Goal: Task Accomplishment & Management: Complete application form

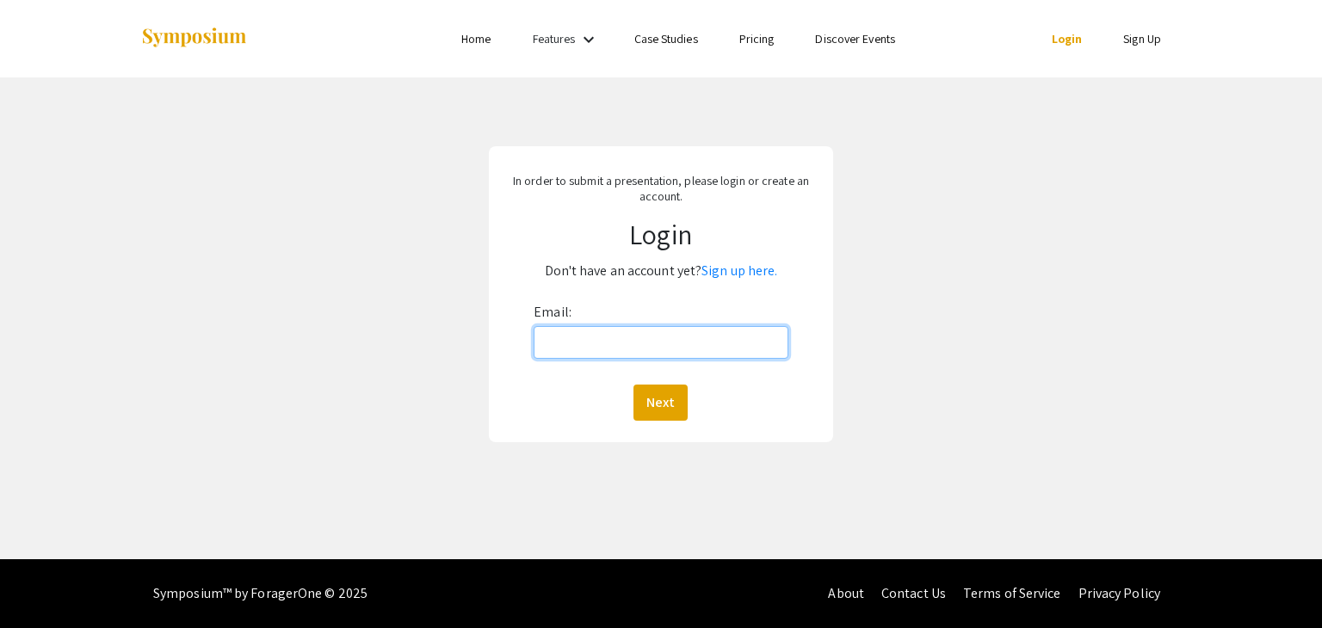
click at [628, 338] on input "Email:" at bounding box center [661, 342] width 254 height 33
type input "[EMAIL_ADDRESS][DOMAIN_NAME]"
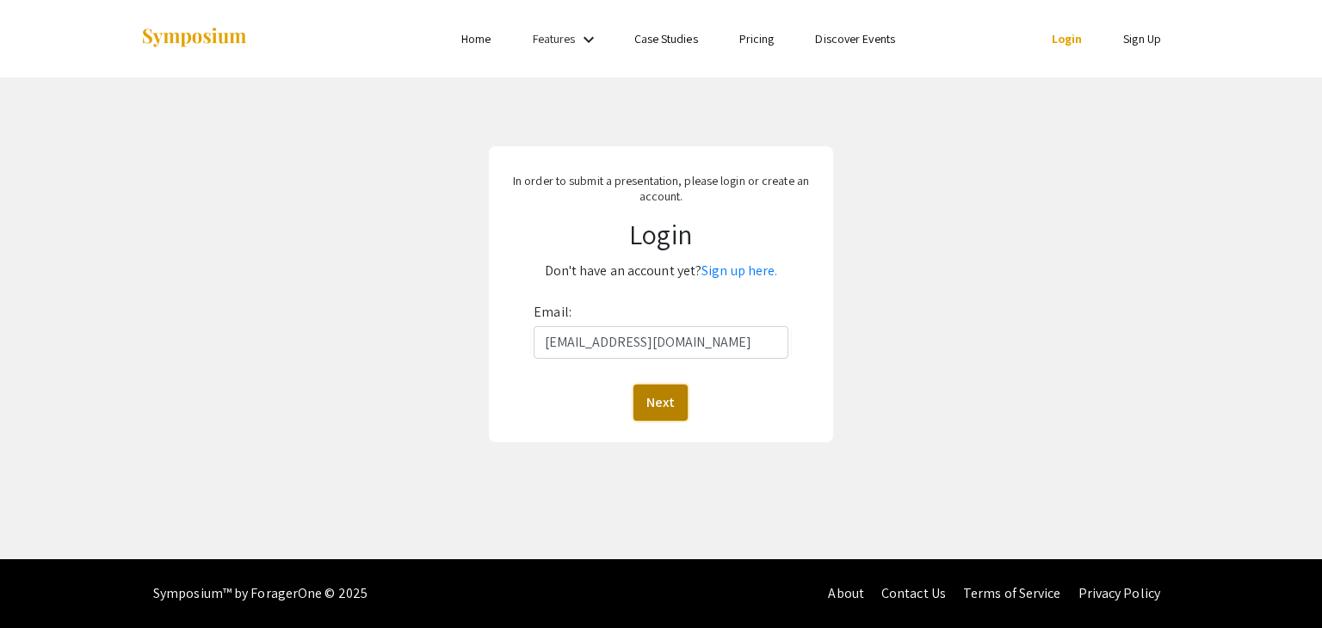
click at [668, 409] on button "Next" at bounding box center [660, 403] width 54 height 36
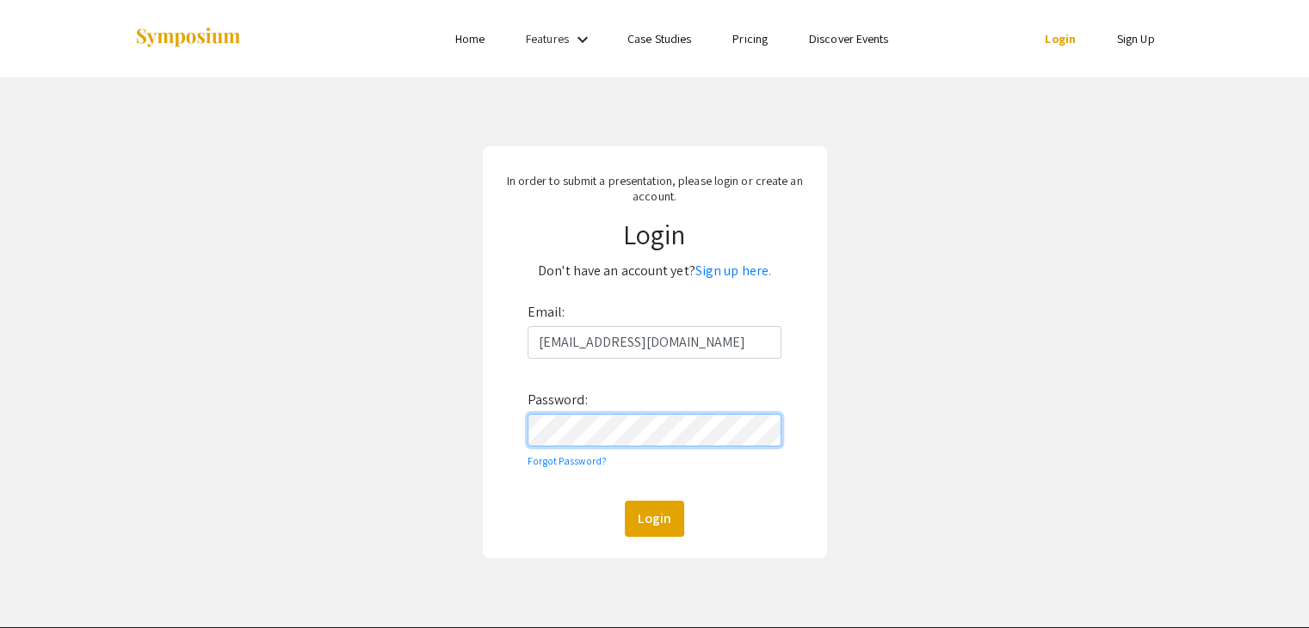
click at [625, 501] on button "Login" at bounding box center [654, 519] width 59 height 36
click at [722, 275] on link "Sign up here." at bounding box center [733, 271] width 76 height 18
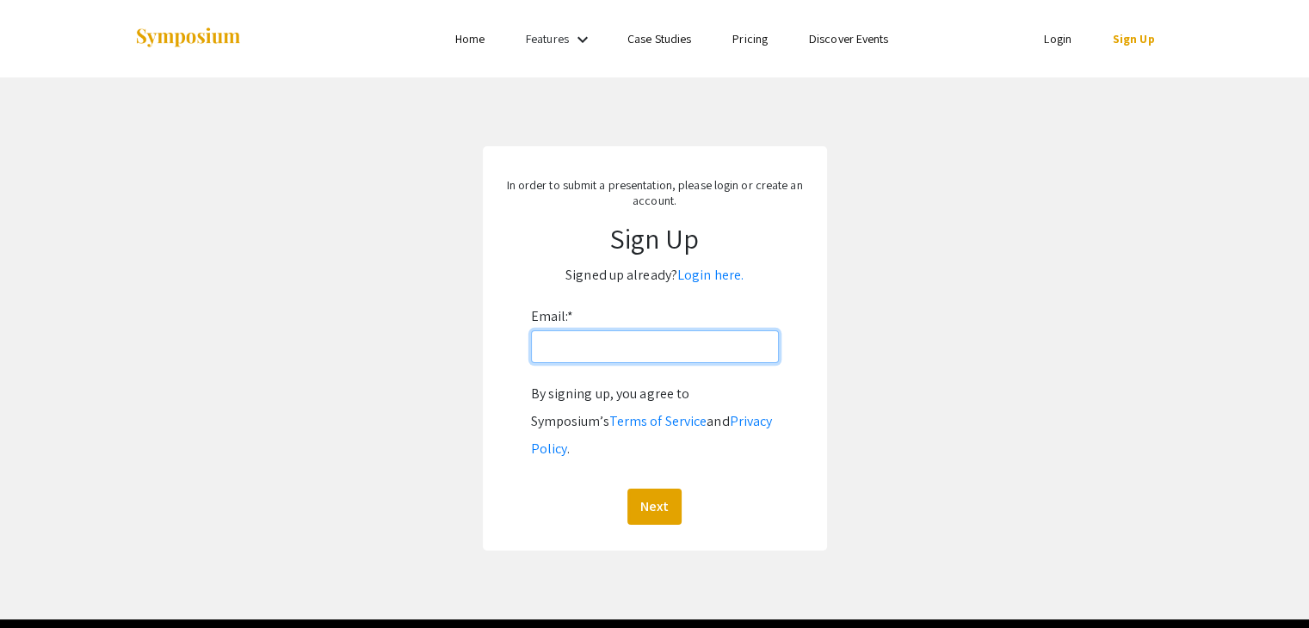
click at [643, 344] on input "Email: *" at bounding box center [655, 346] width 248 height 33
click at [600, 352] on input "wru" at bounding box center [655, 346] width 248 height 33
type input "[EMAIL_ADDRESS][DOMAIN_NAME]"
click at [664, 489] on button "Next" at bounding box center [654, 507] width 54 height 36
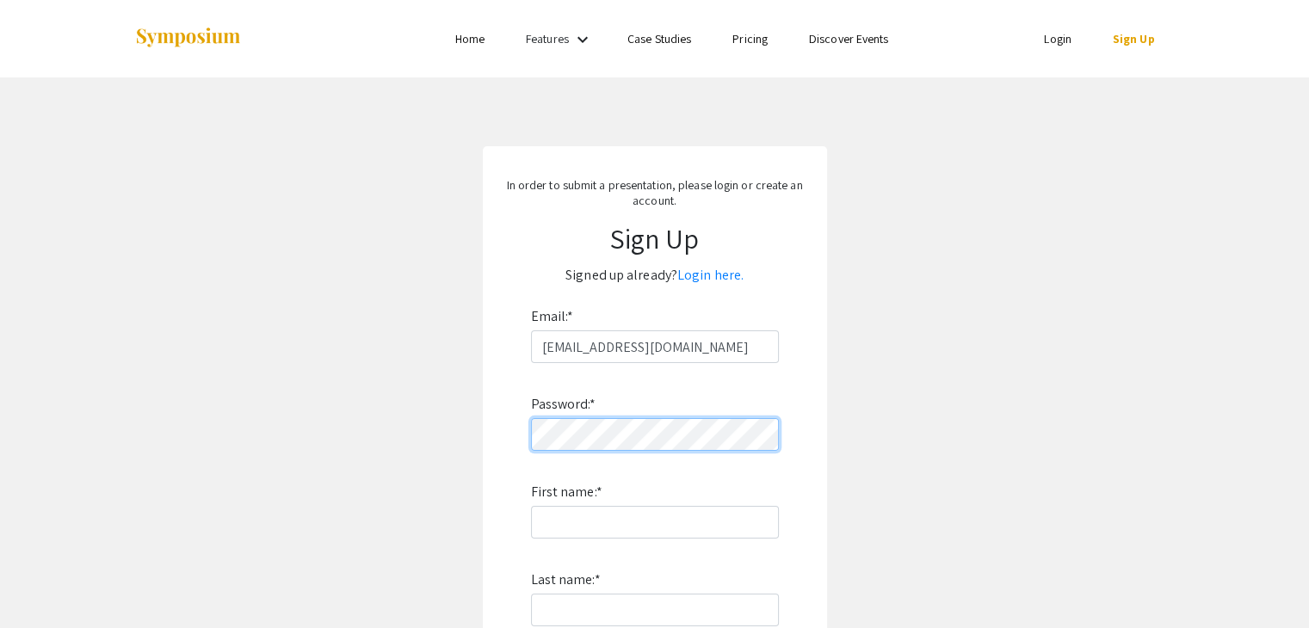
scroll to position [172, 0]
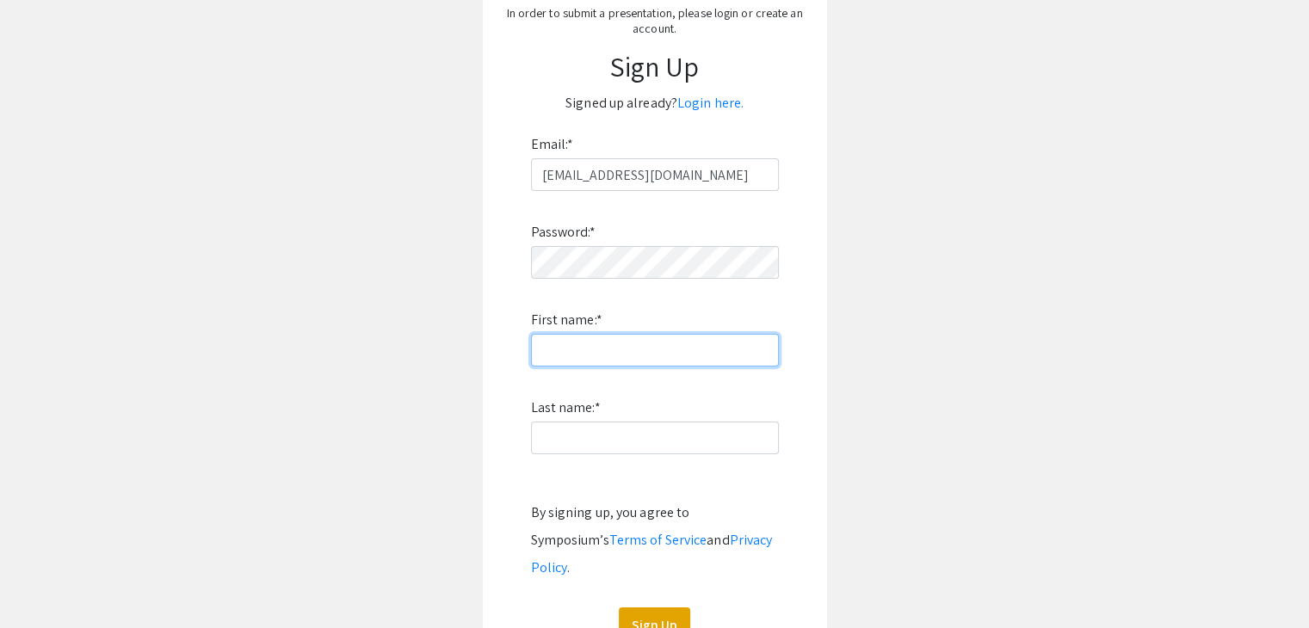
click at [616, 338] on input "First name: *" at bounding box center [655, 350] width 248 height 33
type input "Will"
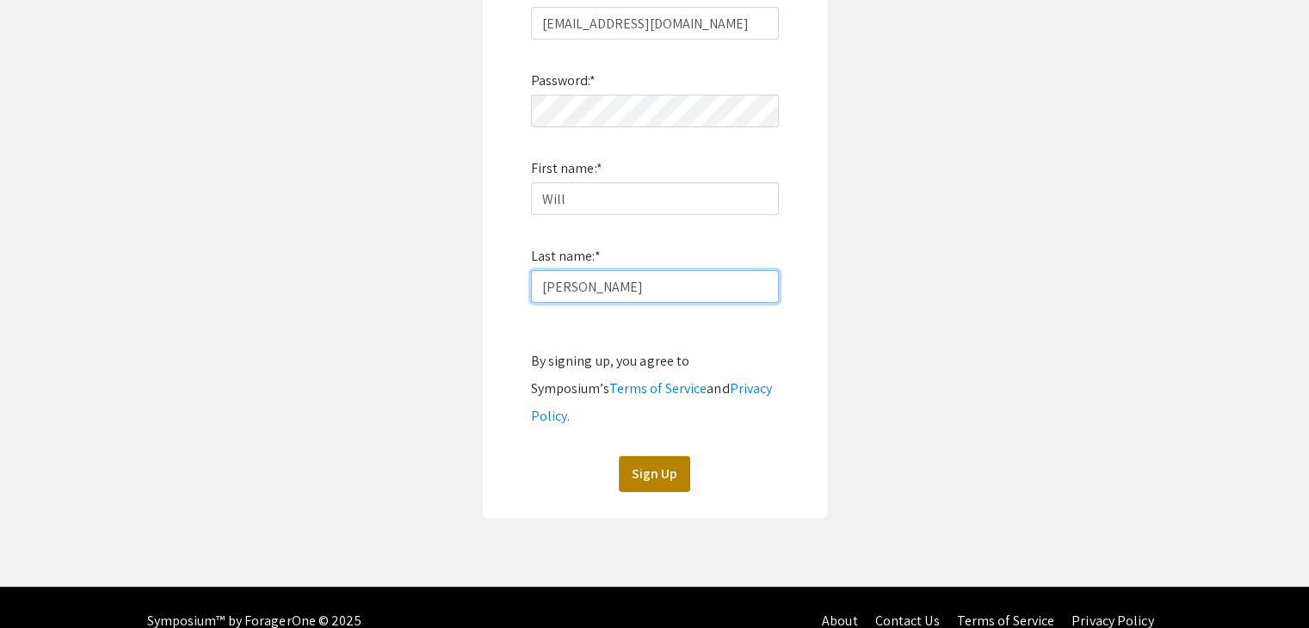
type input "[PERSON_NAME]"
click at [662, 456] on button "Sign Up" at bounding box center [654, 474] width 71 height 36
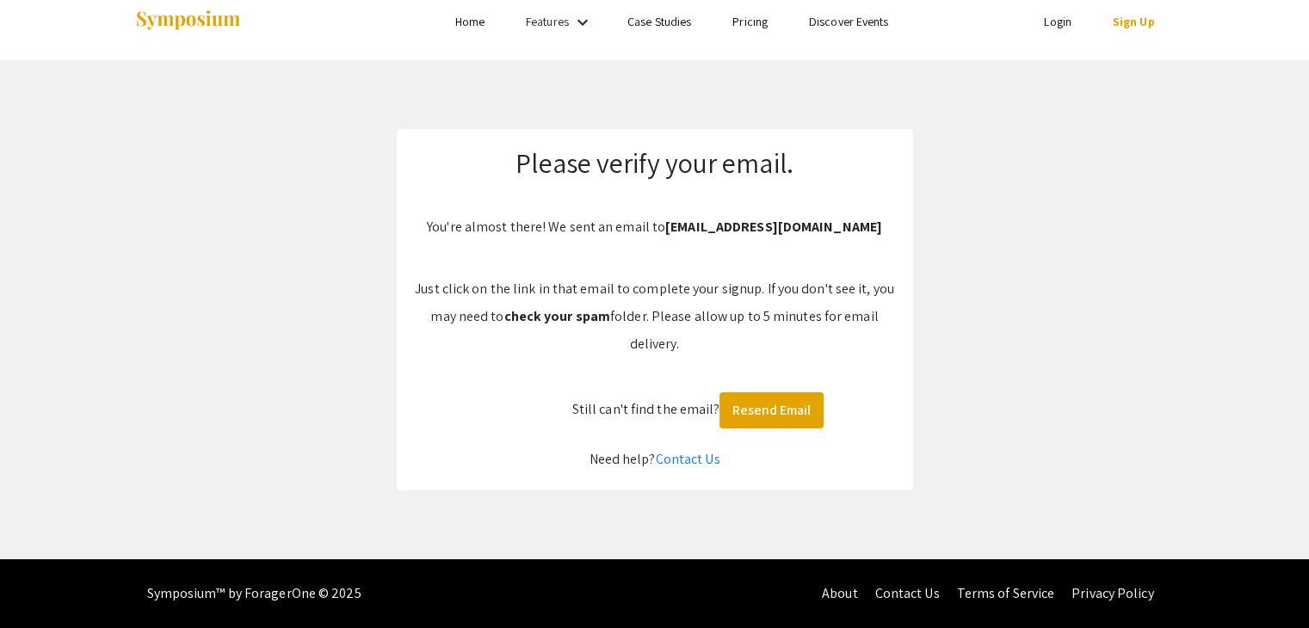
scroll to position [17, 0]
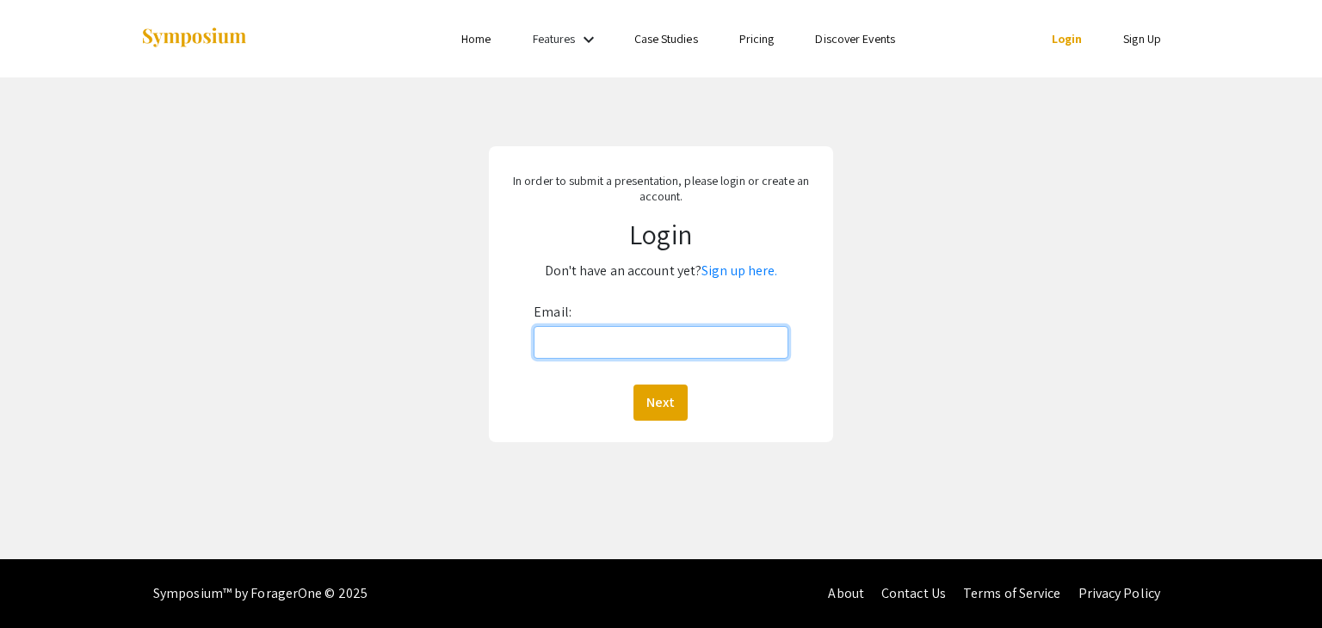
click at [628, 343] on input "Email:" at bounding box center [661, 342] width 254 height 33
type input "[EMAIL_ADDRESS][DOMAIN_NAME]"
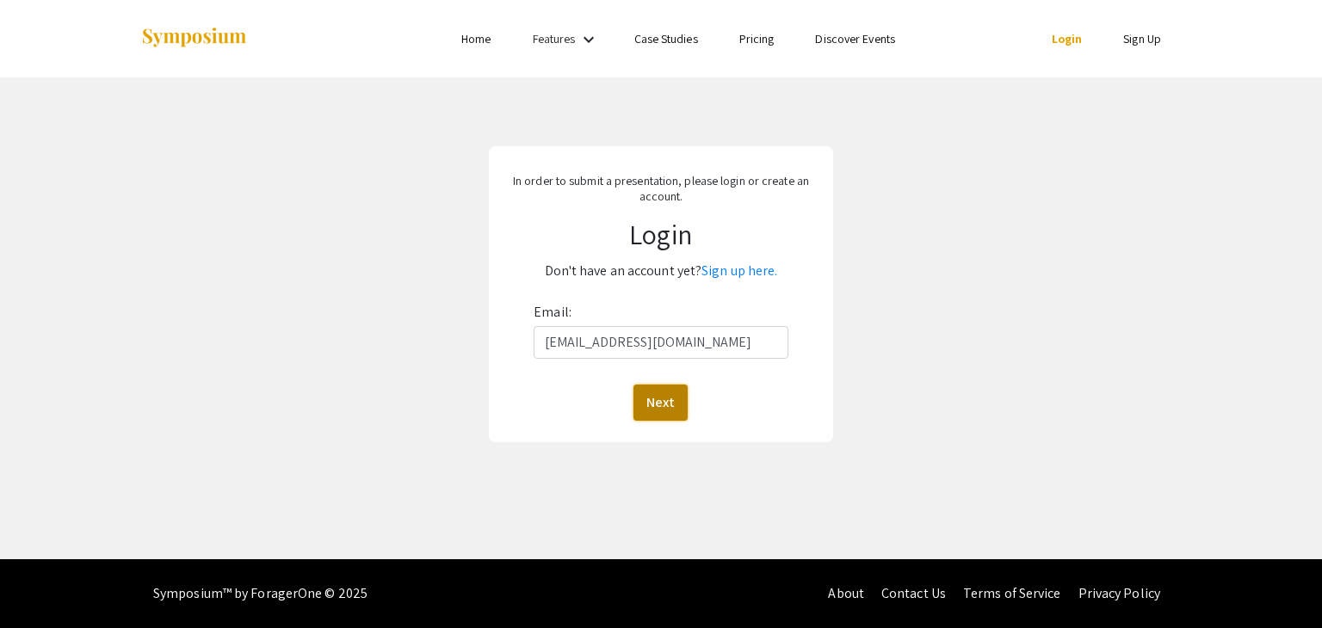
click at [658, 407] on button "Next" at bounding box center [660, 403] width 54 height 36
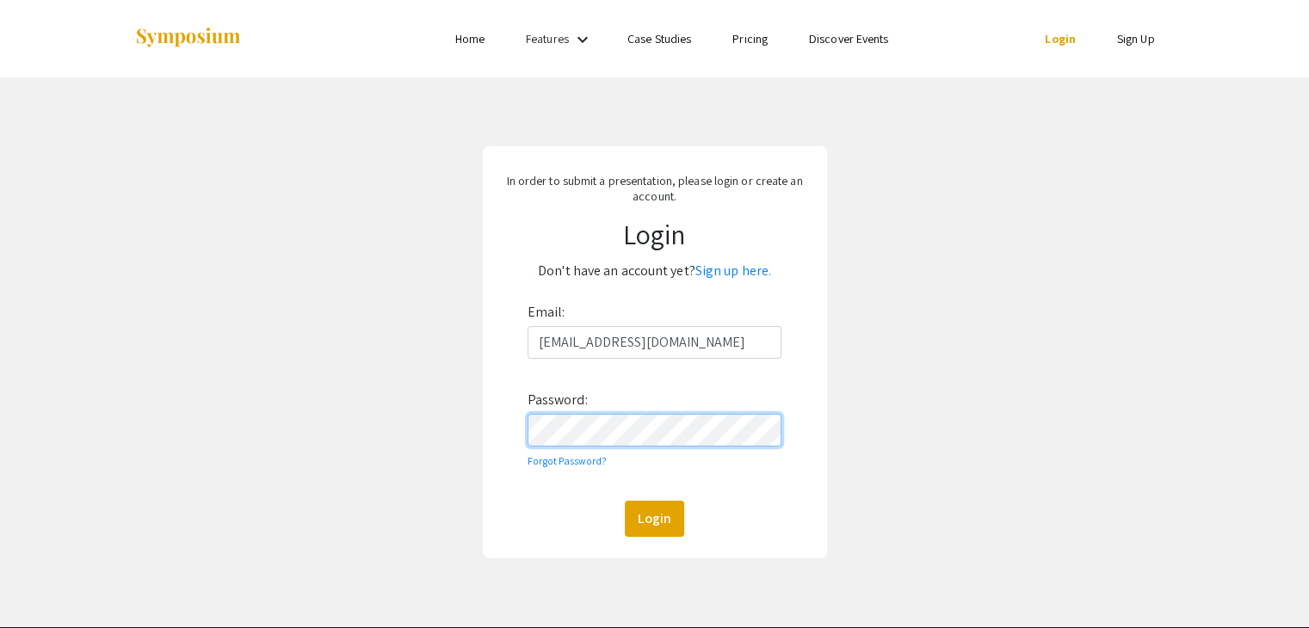
click at [625, 501] on button "Login" at bounding box center [654, 519] width 59 height 36
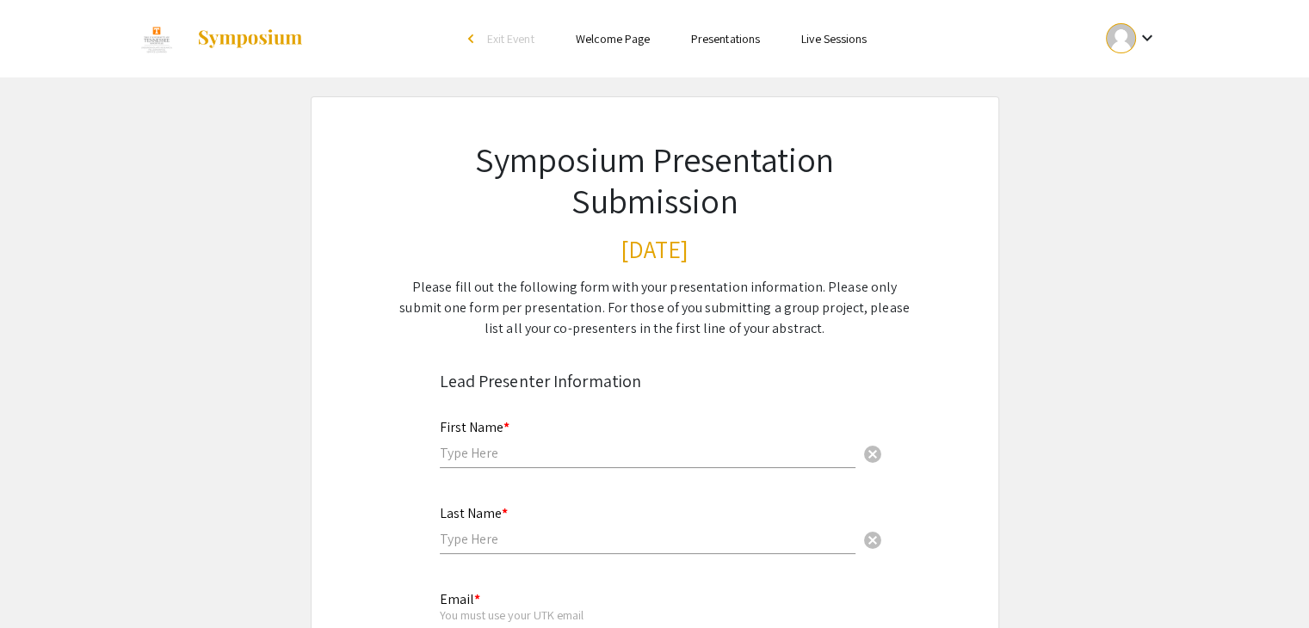
scroll to position [114, 0]
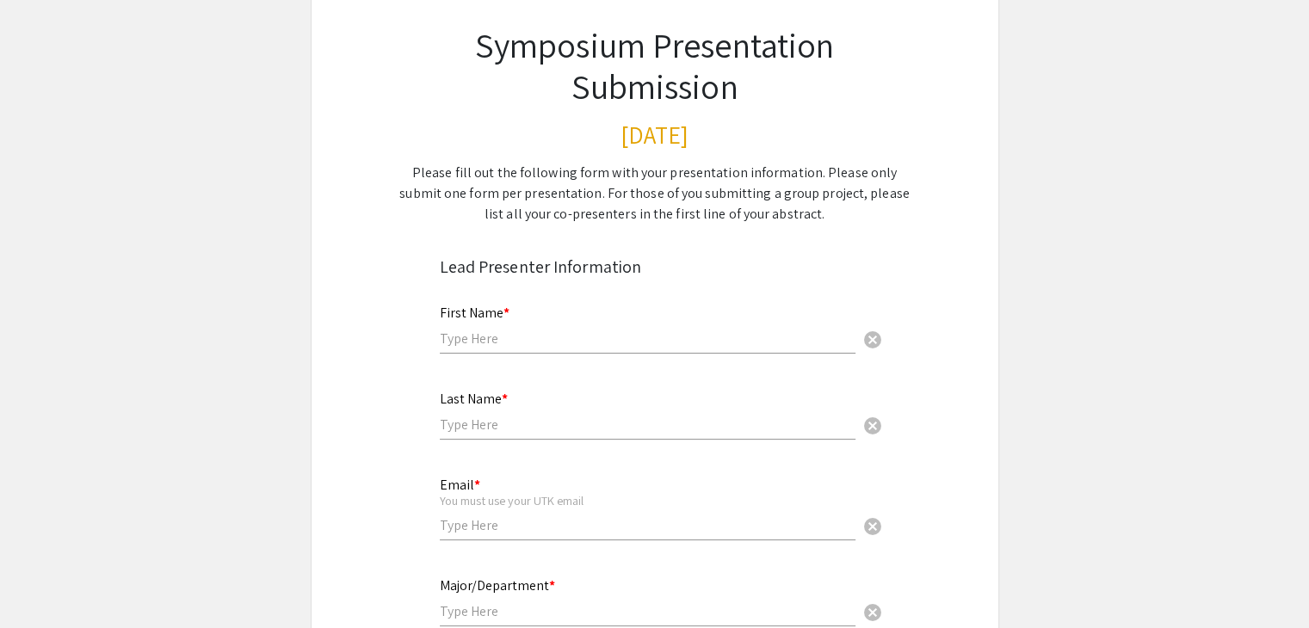
click at [493, 330] on input "text" at bounding box center [648, 339] width 416 height 18
type input "Will"
click at [492, 424] on input "text" at bounding box center [648, 425] width 416 height 18
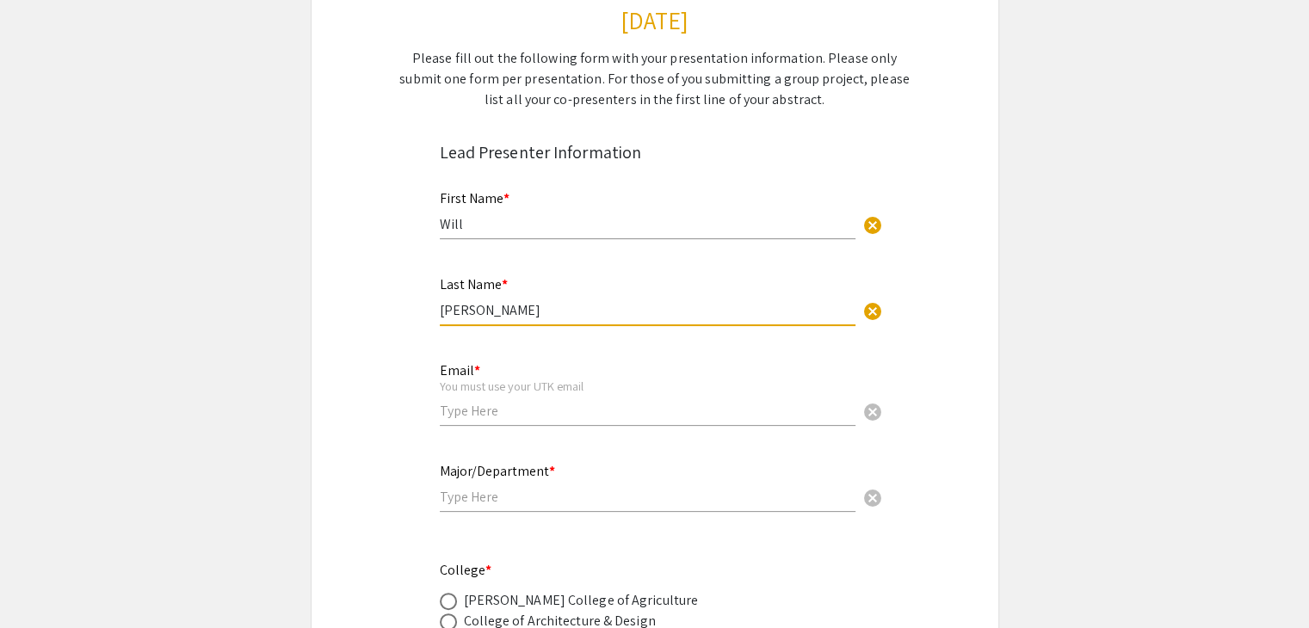
scroll to position [344, 0]
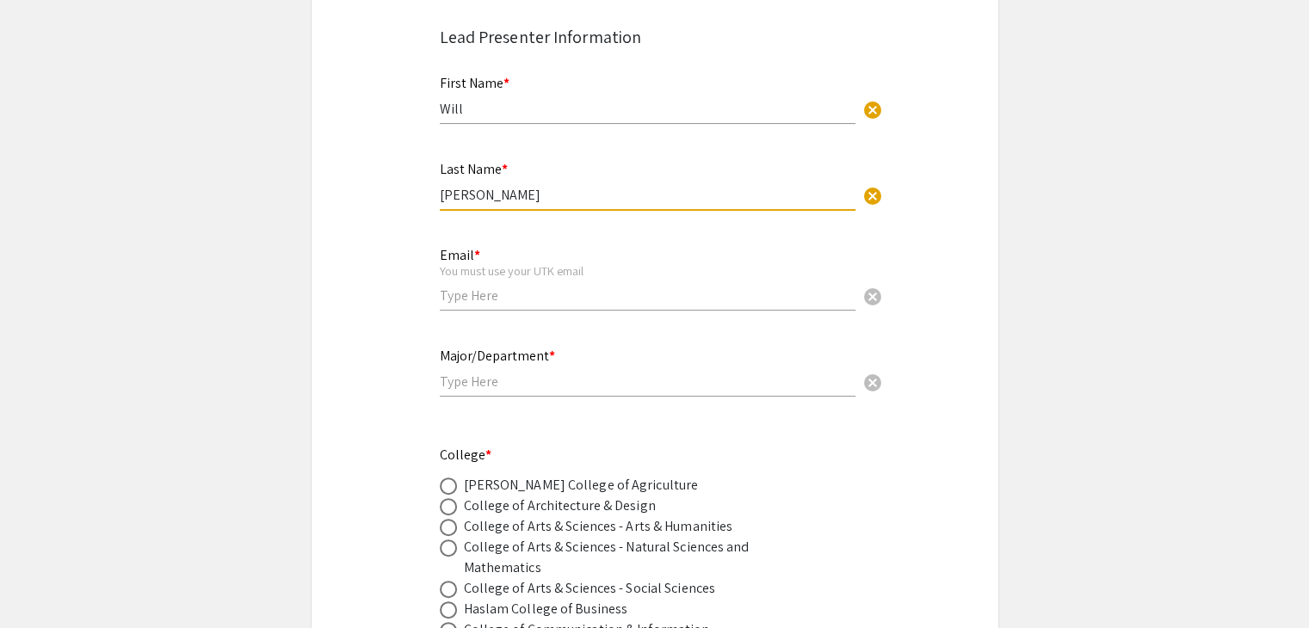
type input "[PERSON_NAME]"
click at [503, 298] on input "email" at bounding box center [648, 296] width 416 height 18
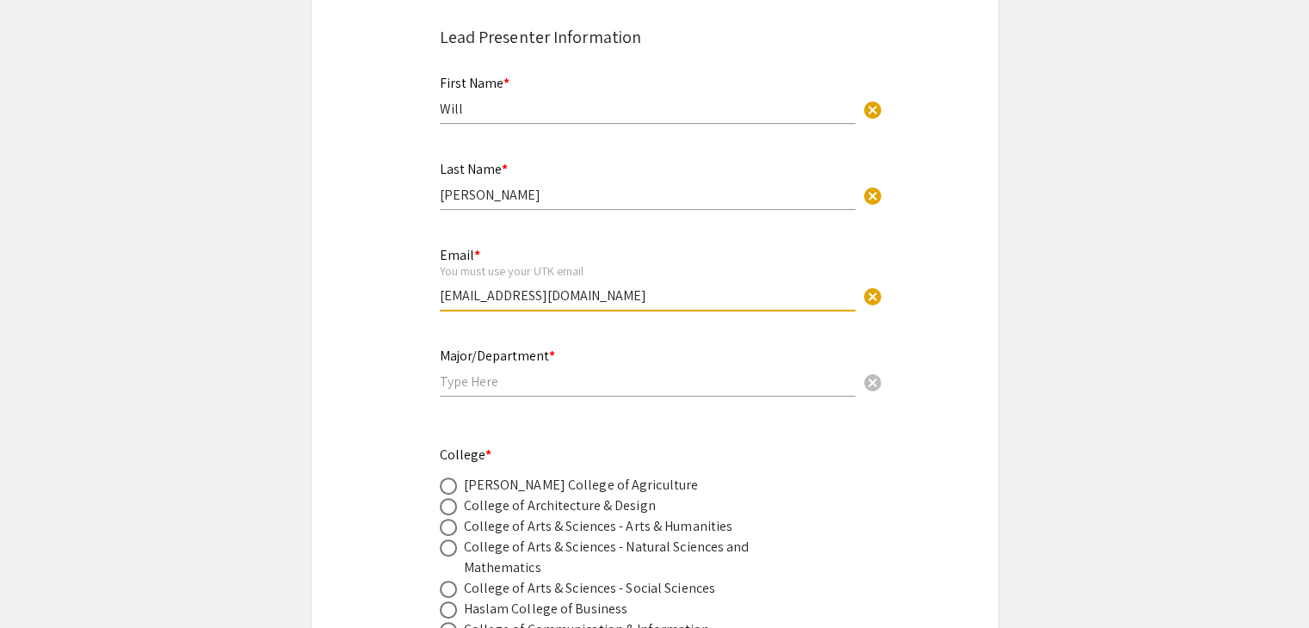
type input "[EMAIL_ADDRESS][DOMAIN_NAME]"
click at [513, 373] on input "text" at bounding box center [648, 382] width 416 height 18
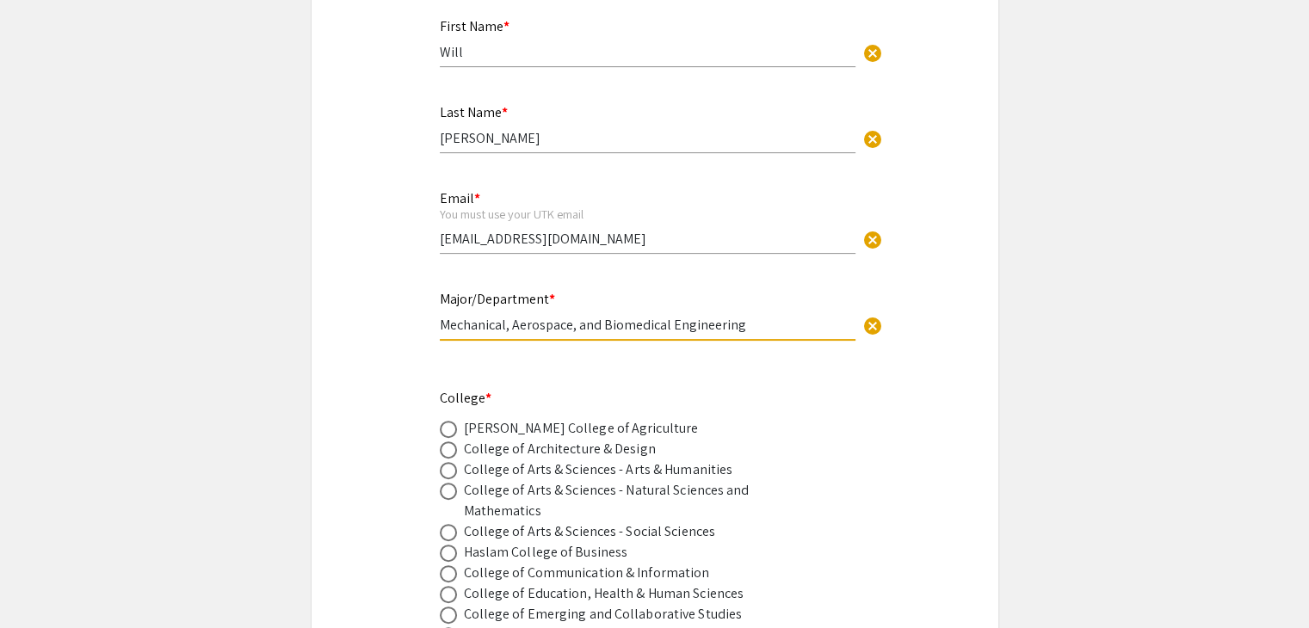
scroll to position [573, 0]
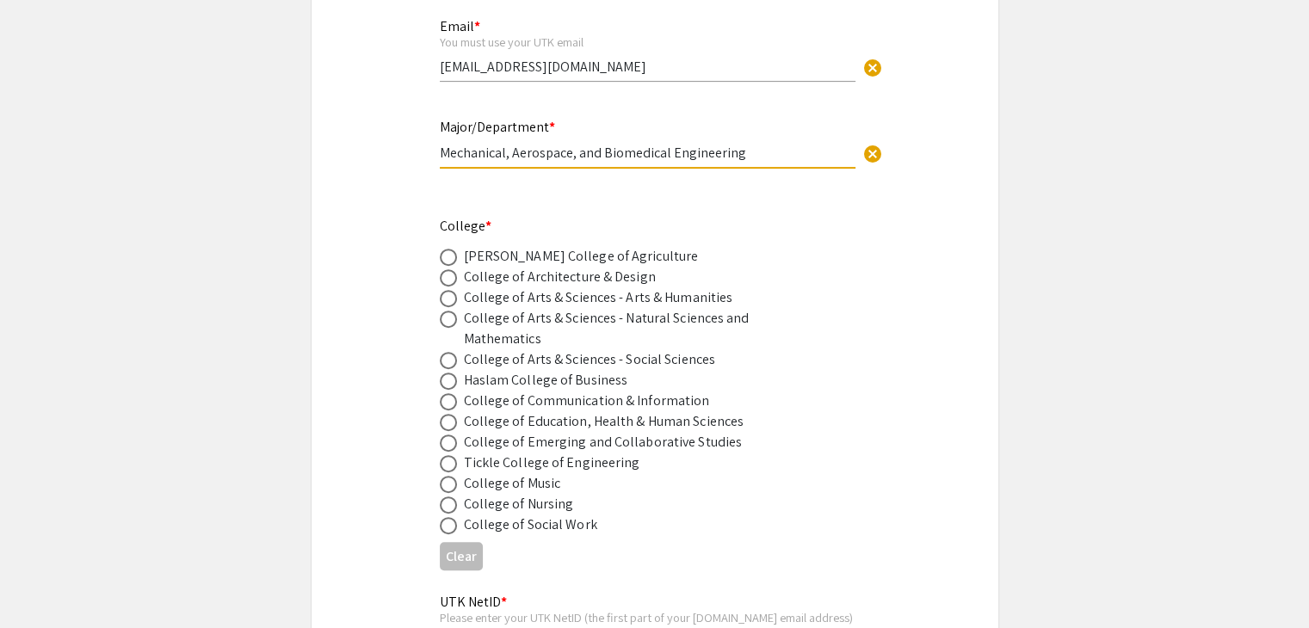
type input "Mechanical, Aerospace, and Biomedical Engineering"
click at [454, 461] on span at bounding box center [448, 463] width 17 height 17
click at [454, 461] on input "radio" at bounding box center [448, 463] width 17 height 17
radio input "true"
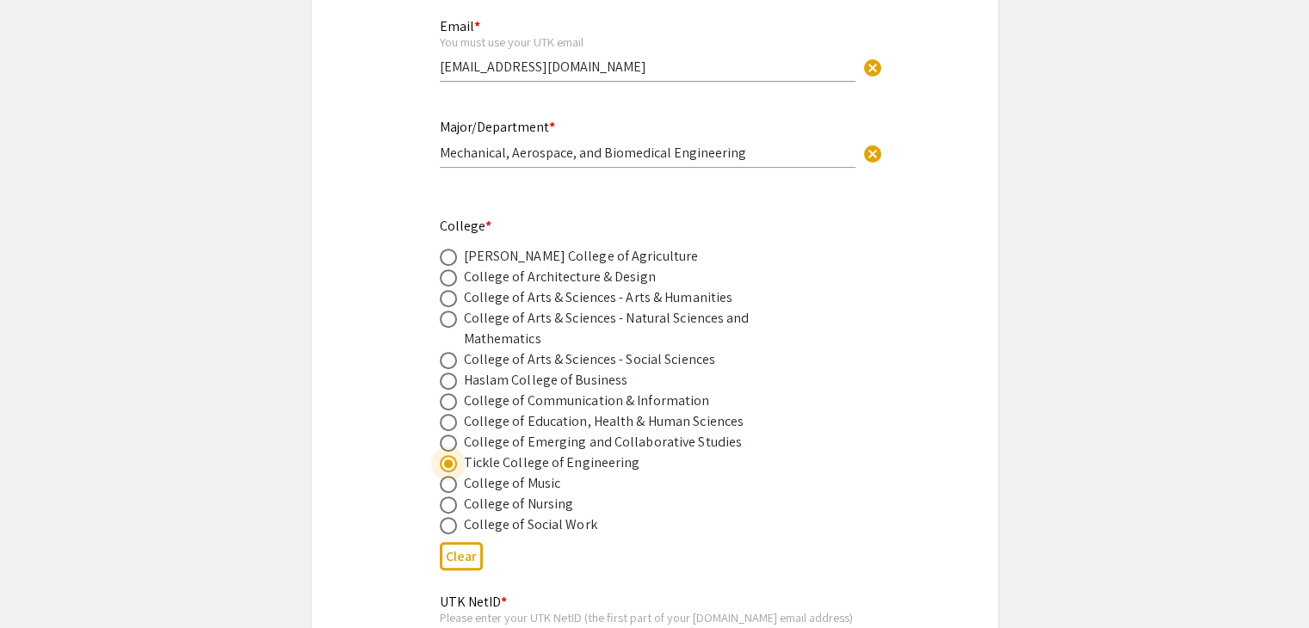
scroll to position [803, 0]
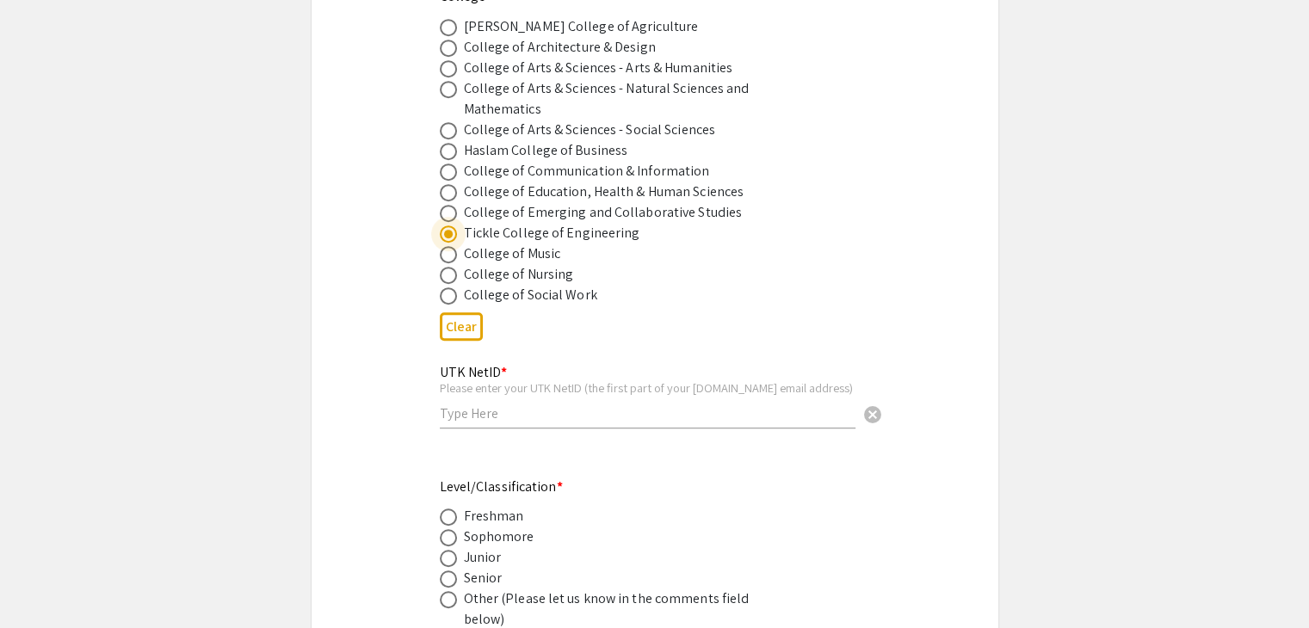
click at [503, 411] on input "text" at bounding box center [648, 413] width 416 height 18
type input "wrusse18"
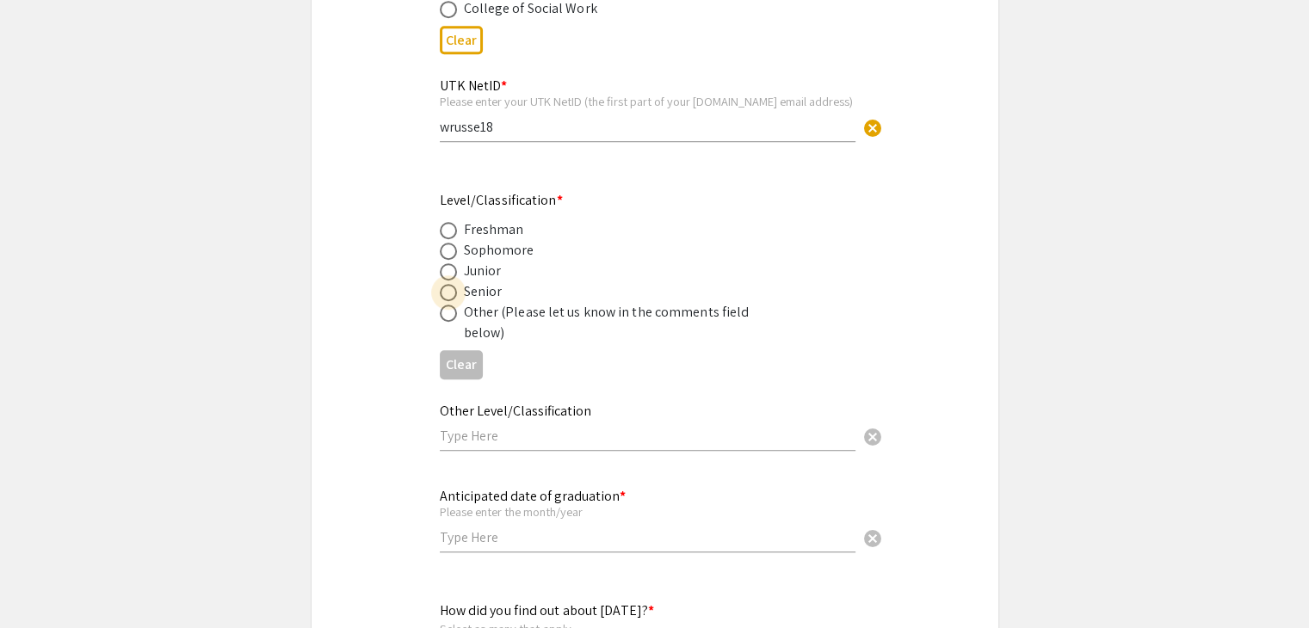
click at [442, 288] on span at bounding box center [448, 292] width 17 height 17
click at [442, 288] on input "radio" at bounding box center [448, 292] width 17 height 17
radio input "true"
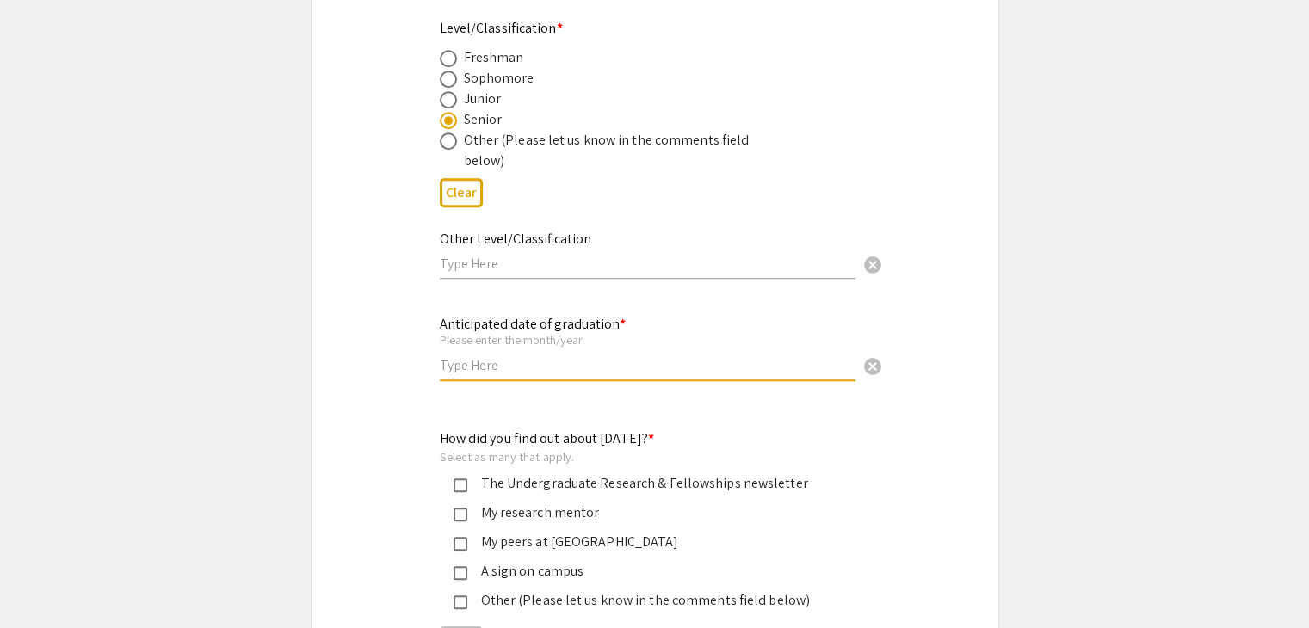
click at [525, 356] on input "text" at bounding box center [648, 365] width 416 height 18
type input "May 2026"
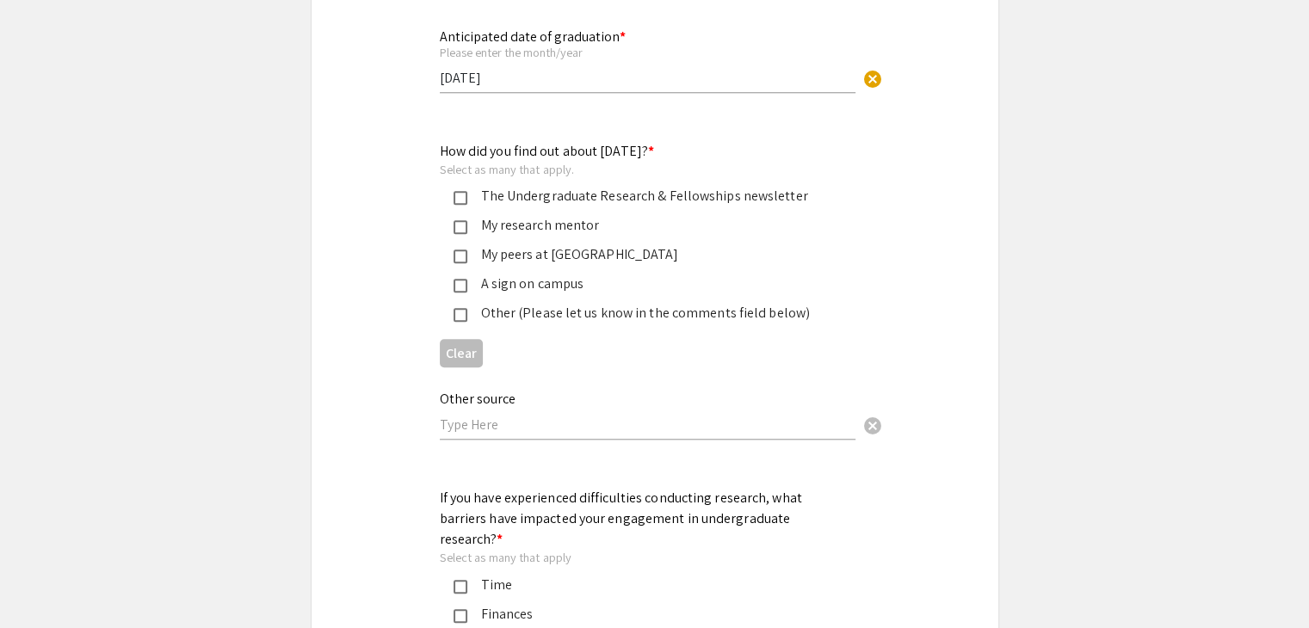
click at [462, 222] on mat-pseudo-checkbox at bounding box center [461, 227] width 14 height 14
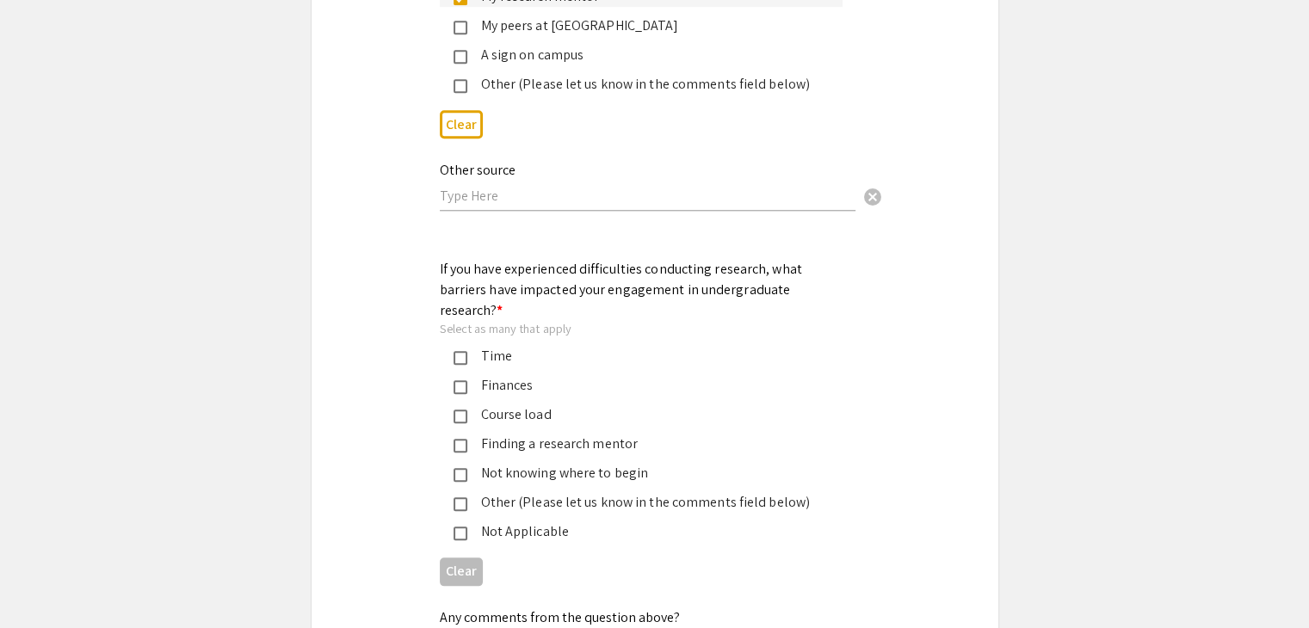
scroll to position [1836, 0]
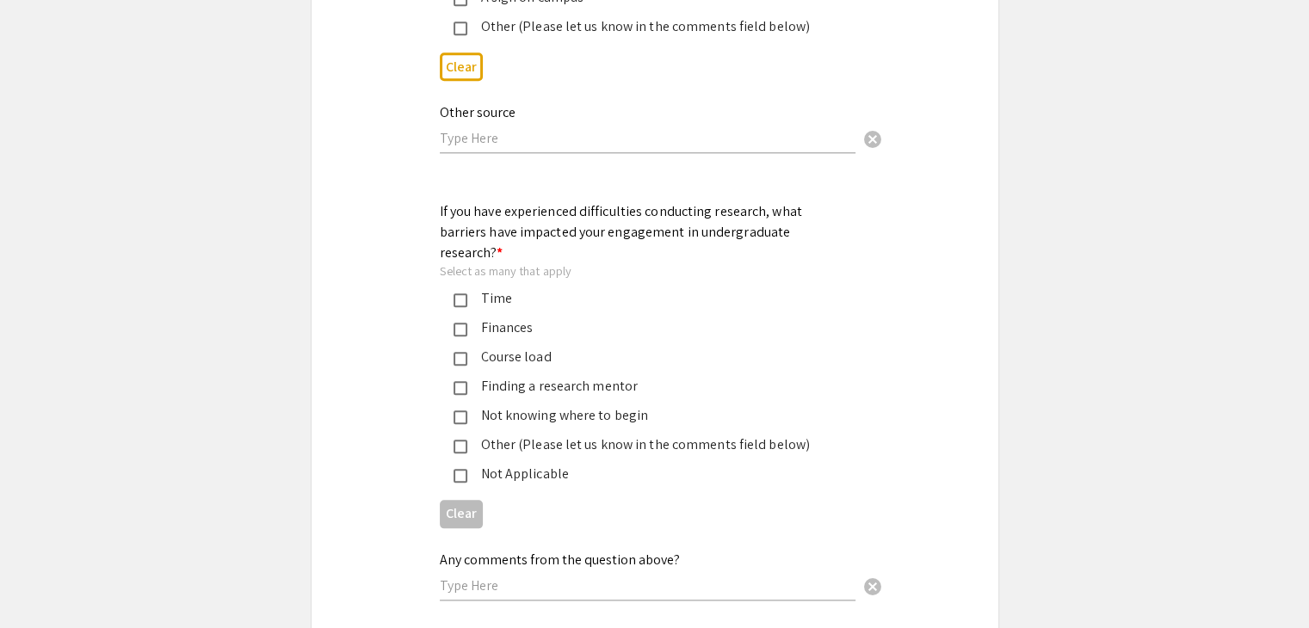
click at [457, 293] on mat-pseudo-checkbox at bounding box center [461, 300] width 14 height 14
click at [459, 352] on mat-pseudo-checkbox at bounding box center [461, 359] width 14 height 14
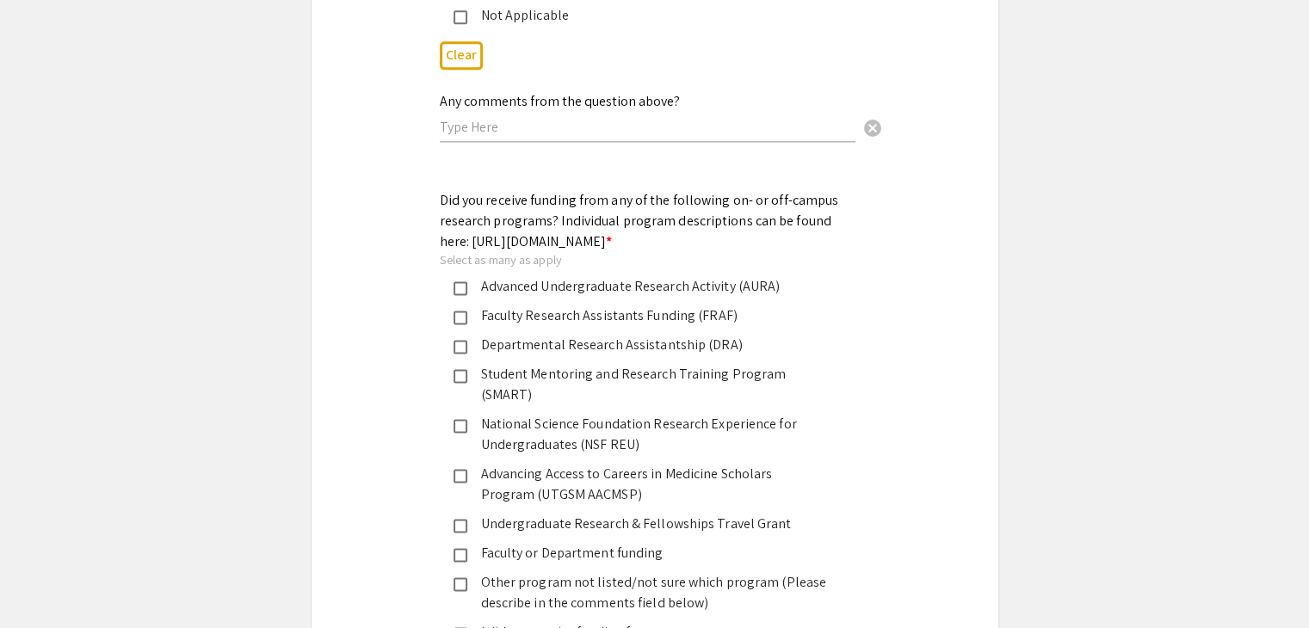
scroll to position [2352, 0]
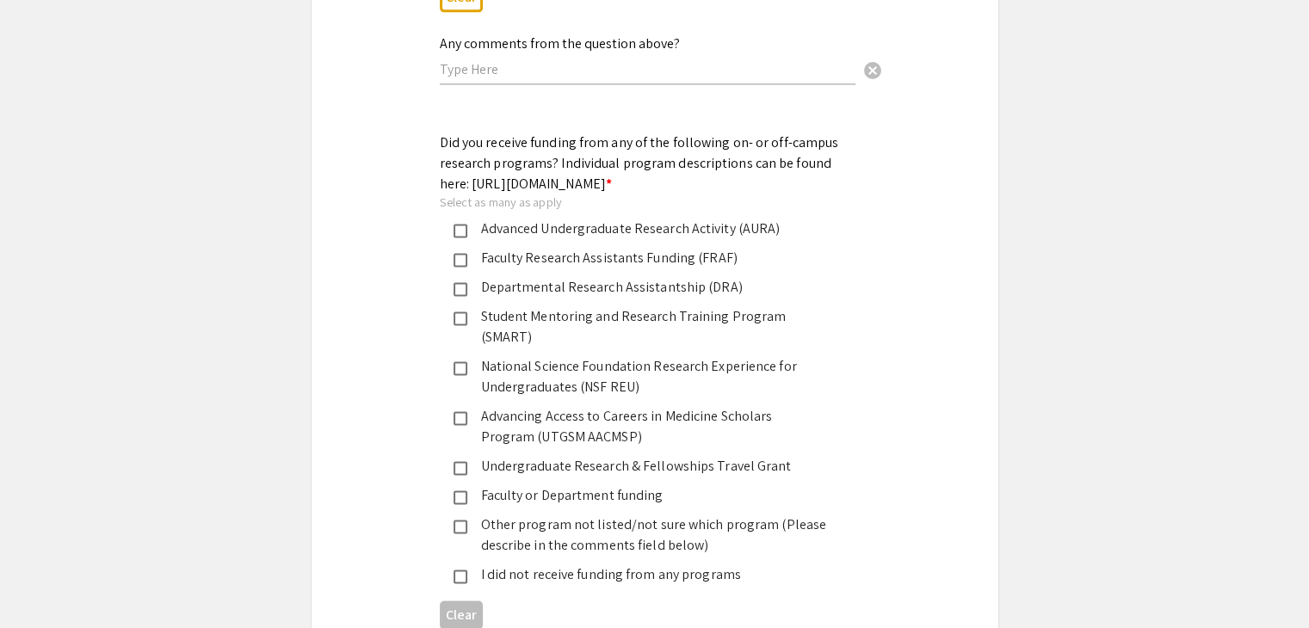
click at [460, 520] on mat-pseudo-checkbox at bounding box center [461, 527] width 14 height 14
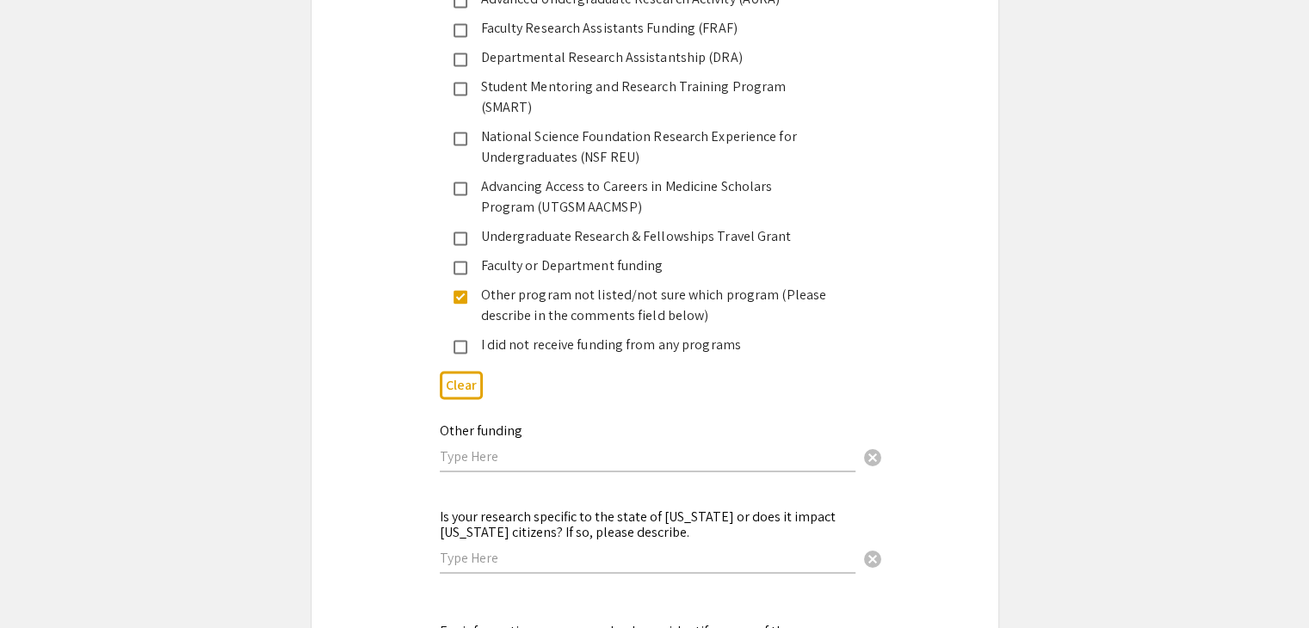
click at [499, 448] on input "text" at bounding box center [648, 457] width 416 height 18
click at [355, 398] on div "Symposium Presentation Submission Discovery Day 2025 Please fill out the follow…" at bounding box center [655, 49] width 688 height 5068
click at [689, 448] on input "Undergraduate Research Program ( Kevin Kit )" at bounding box center [648, 457] width 416 height 18
type input "Undergraduate Research Program ( Kevin Kit's program )"
click at [341, 412] on div "Symposium Presentation Submission Discovery Day 2025 Please fill out the follow…" at bounding box center [655, 49] width 688 height 5068
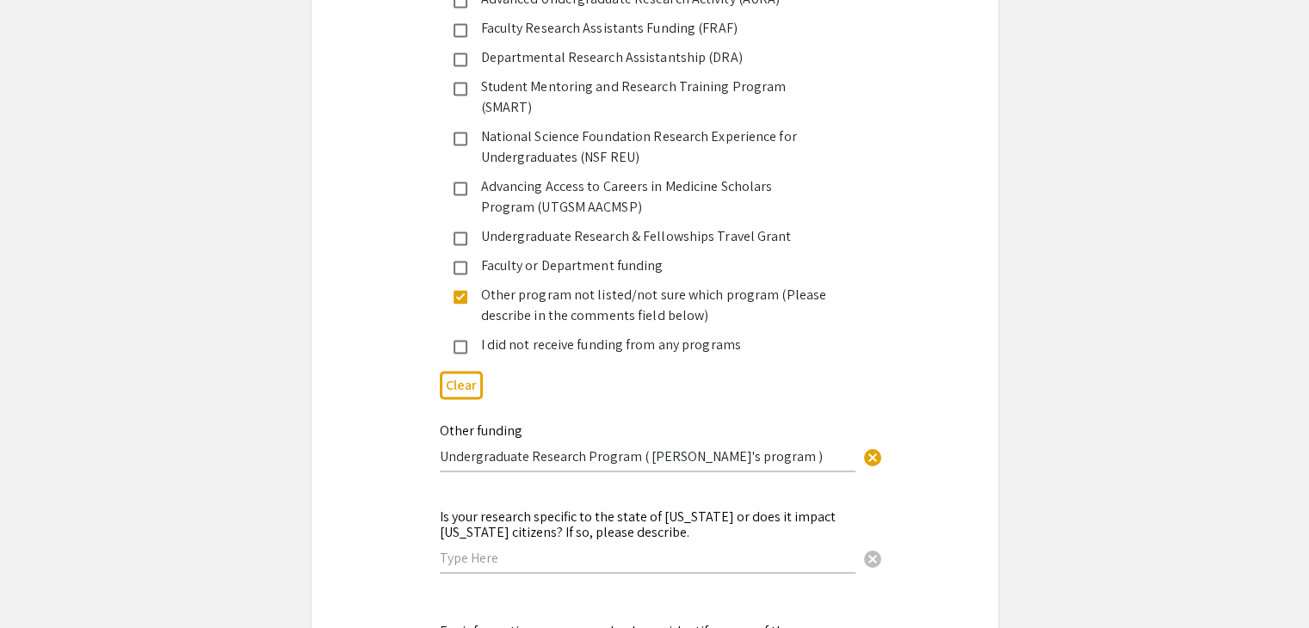
scroll to position [2696, 0]
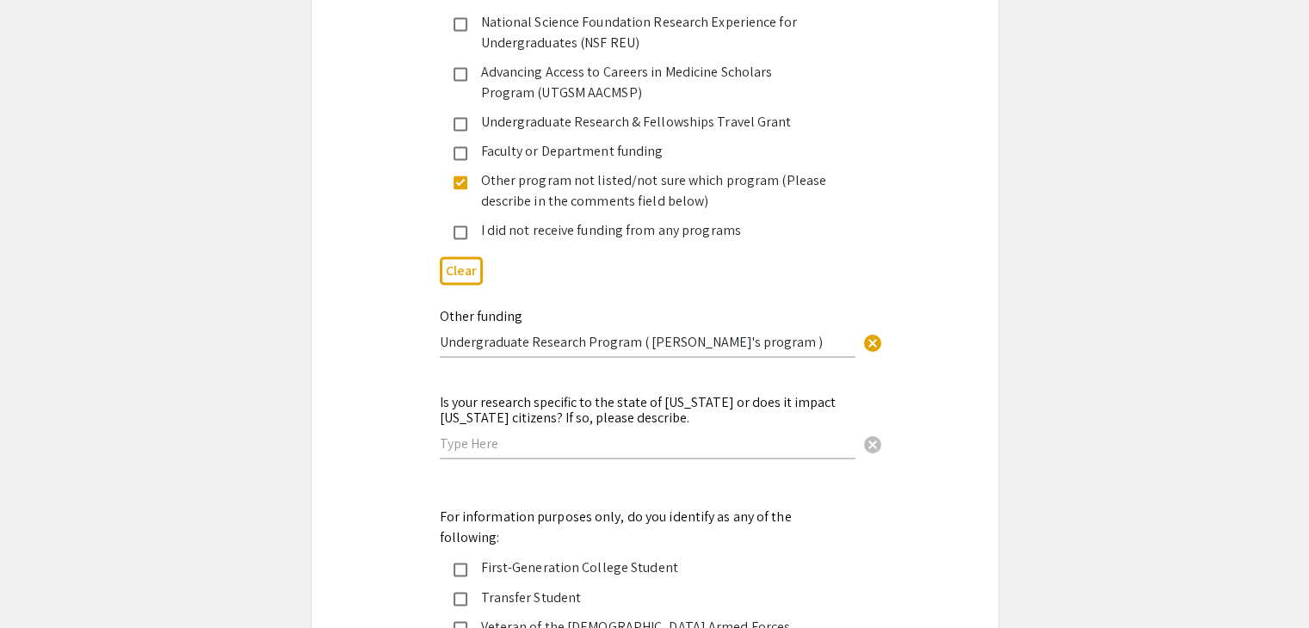
click at [583, 435] on input "text" at bounding box center [648, 444] width 416 height 18
type input "N/A"
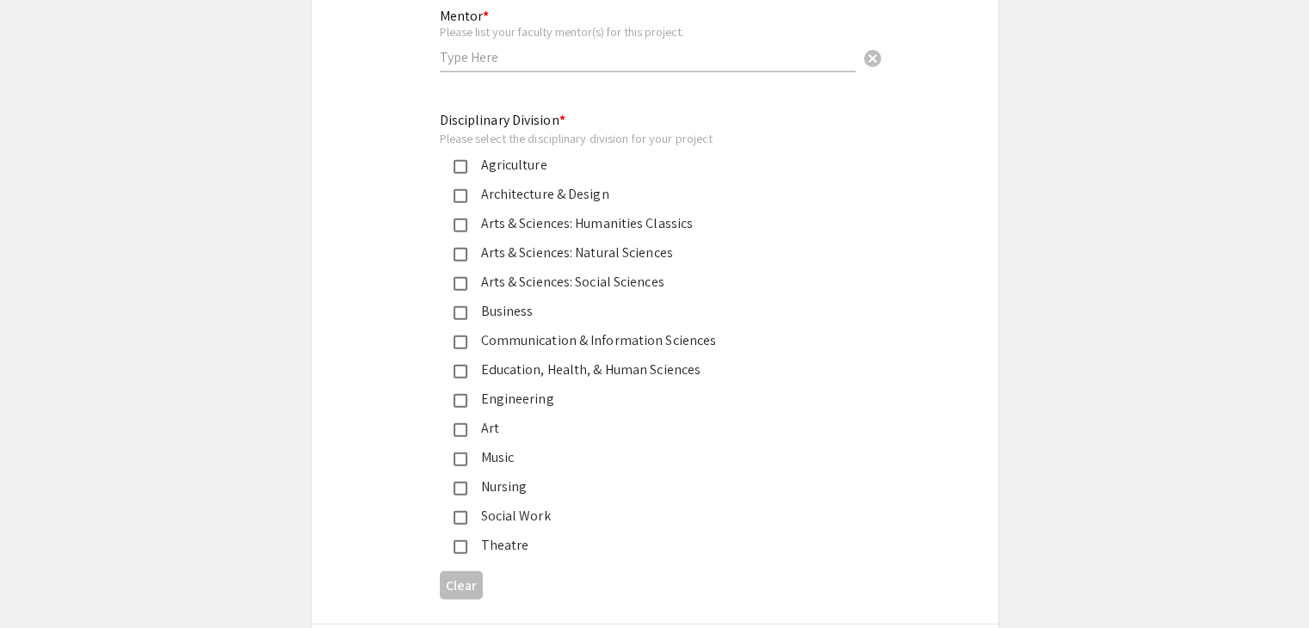
scroll to position [4073, 0]
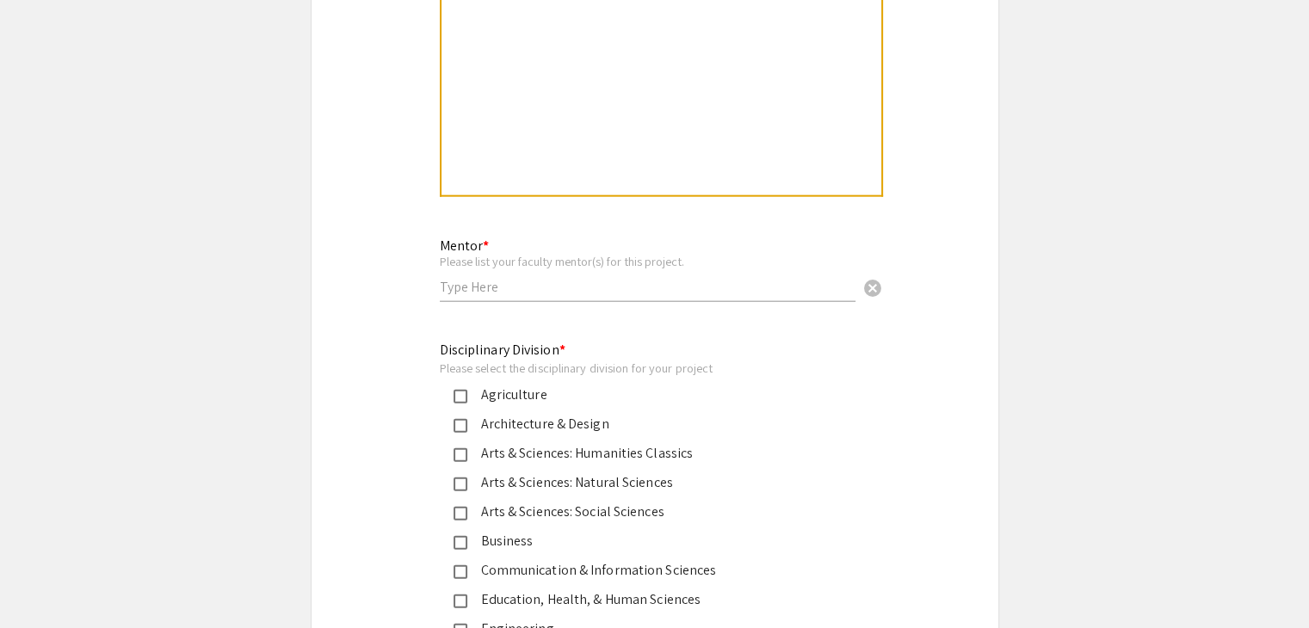
click at [506, 278] on input "text" at bounding box center [648, 287] width 416 height 18
type input "Wei Wang"
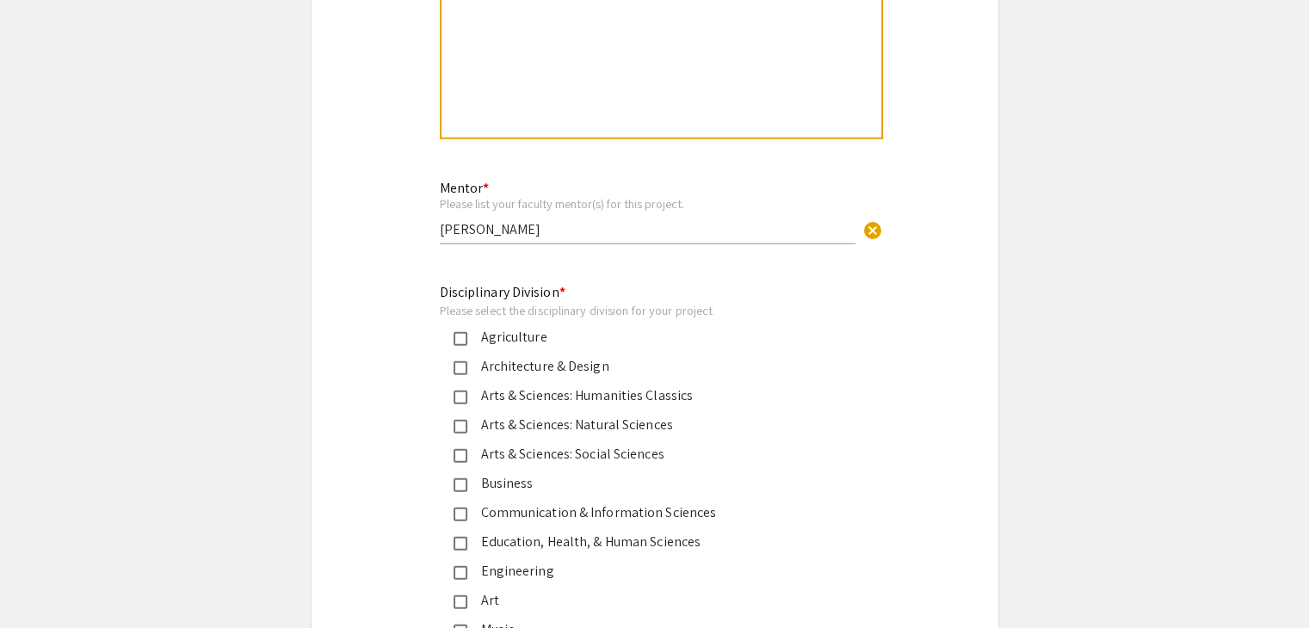
scroll to position [4245, 0]
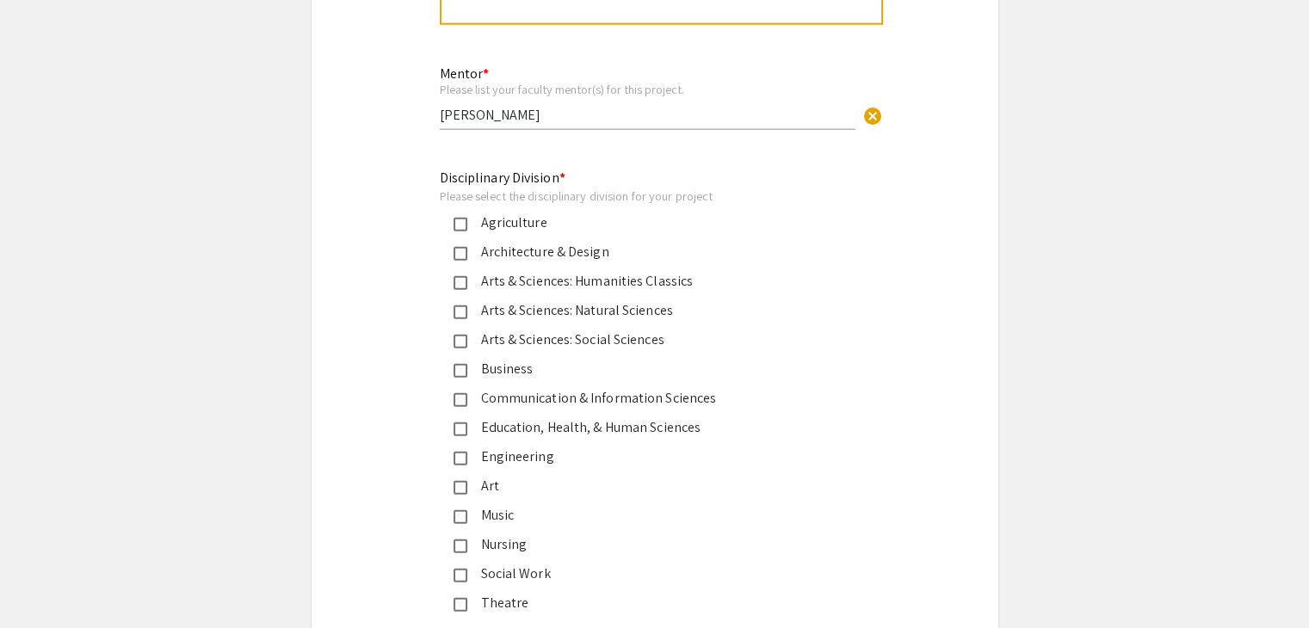
click at [460, 452] on mat-pseudo-checkbox at bounding box center [461, 459] width 14 height 14
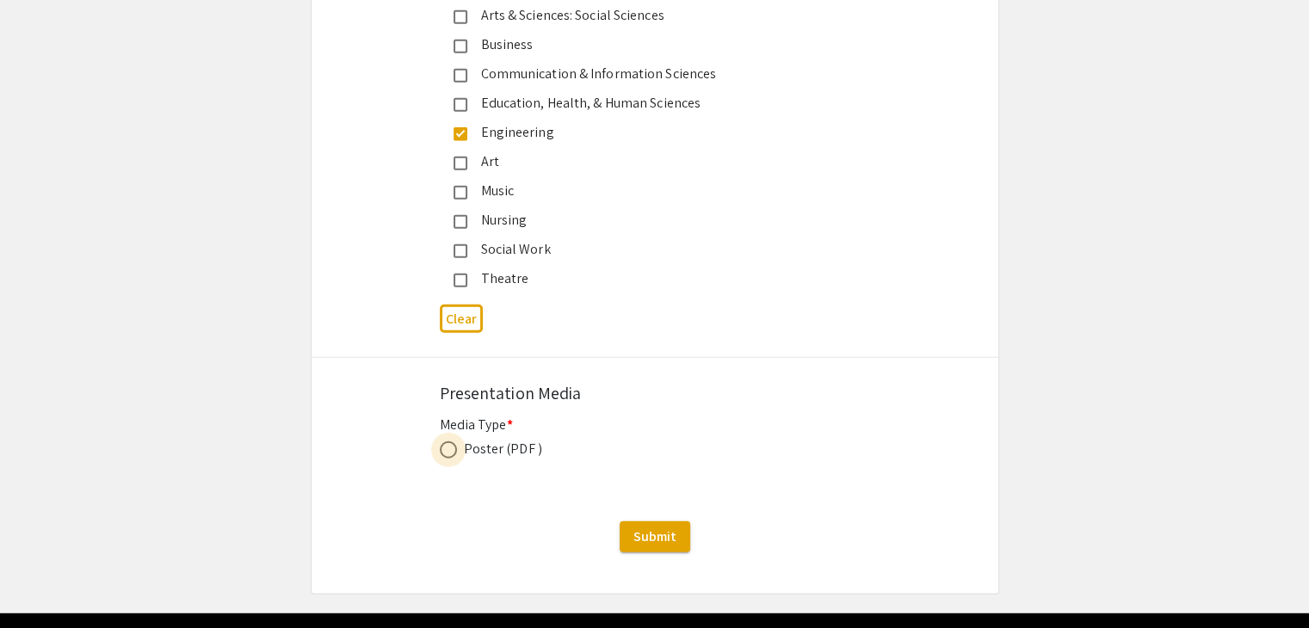
click at [451, 441] on span at bounding box center [448, 449] width 17 height 17
click at [451, 441] on input "radio" at bounding box center [448, 449] width 17 height 17
radio input "true"
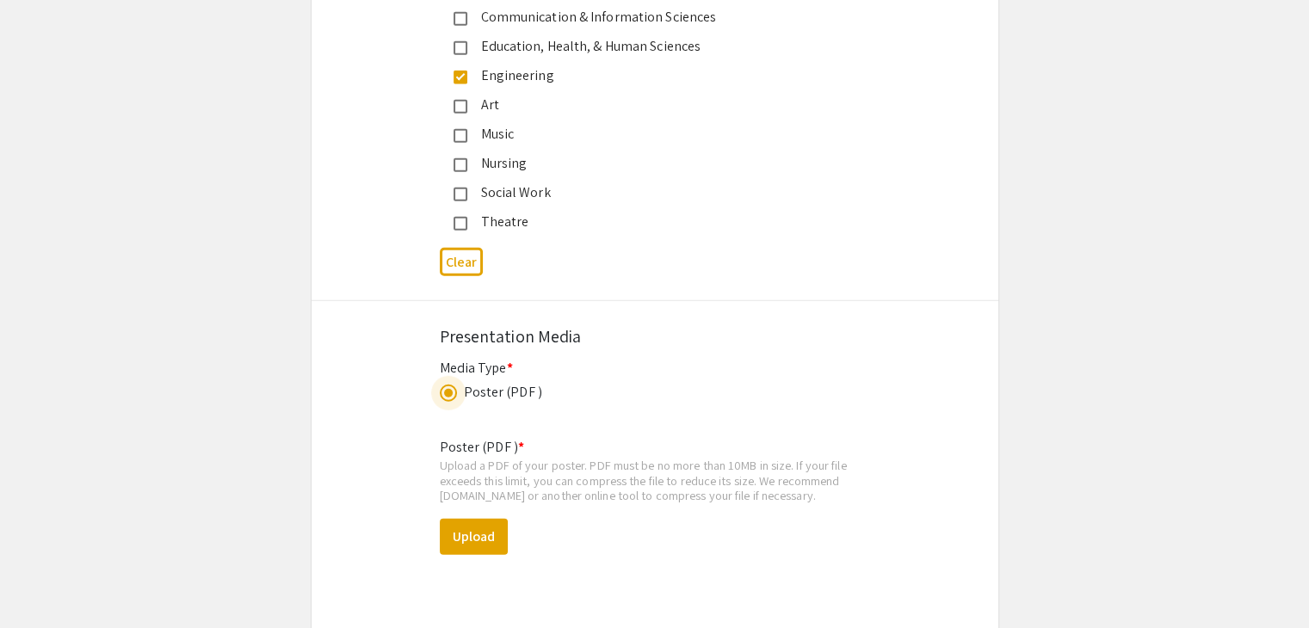
scroll to position [4742, 0]
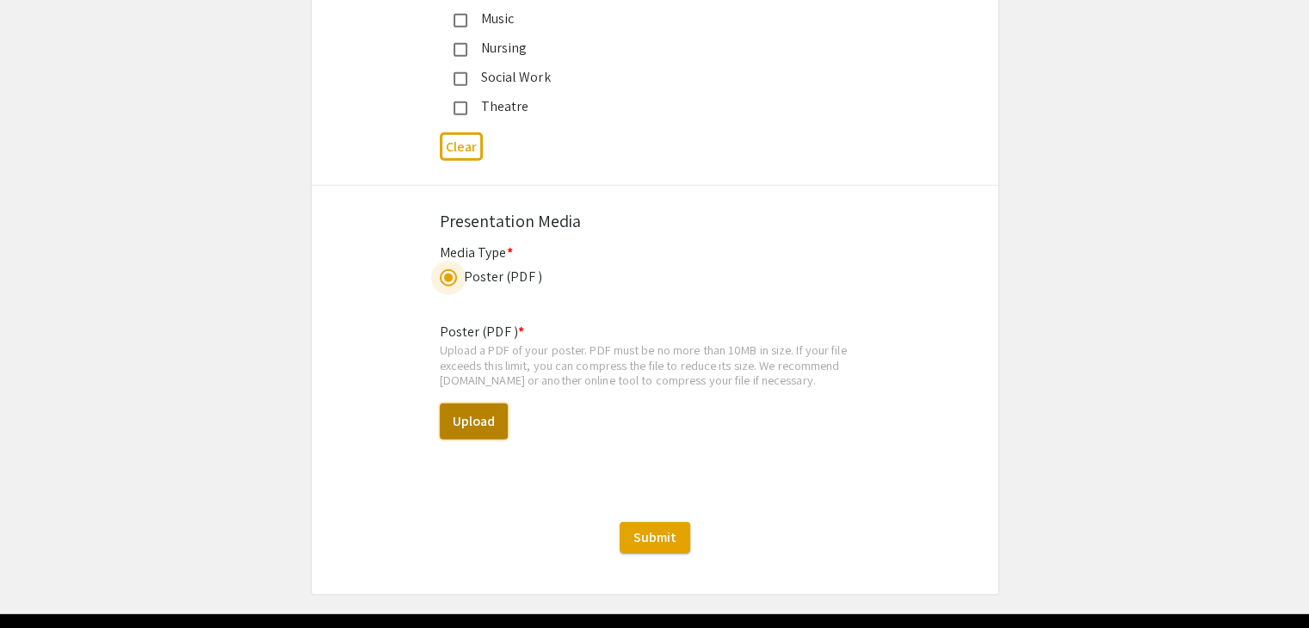
click at [472, 404] on button "Upload" at bounding box center [474, 422] width 68 height 36
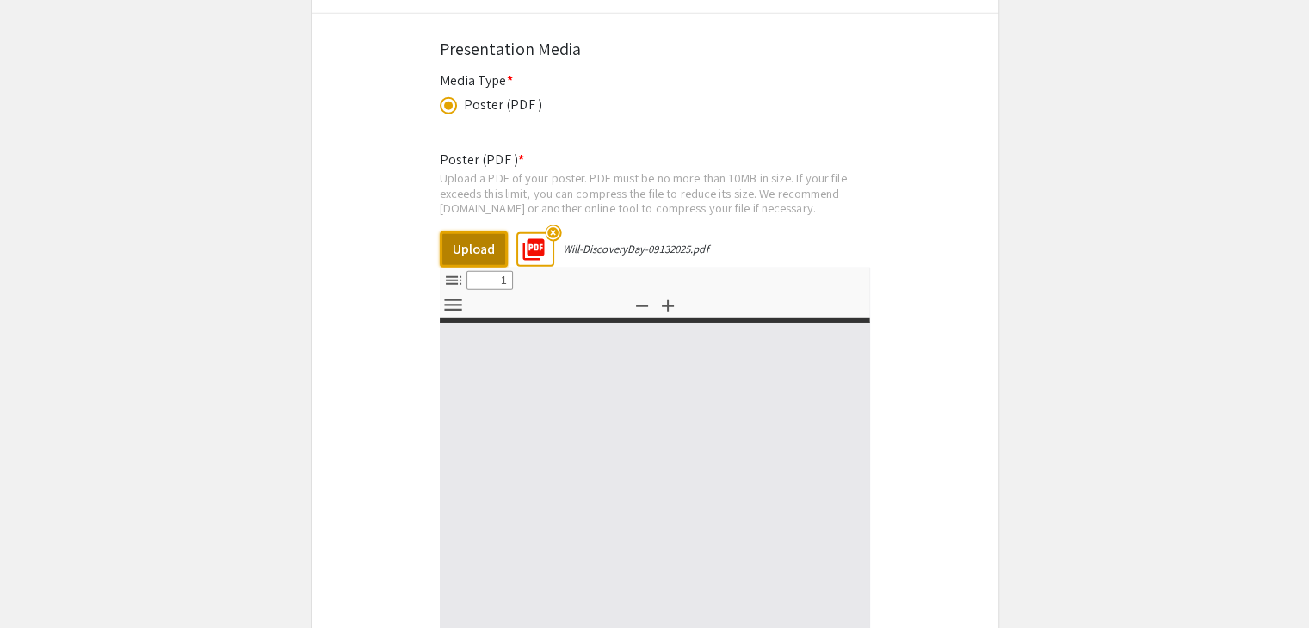
select select "custom"
type input "0"
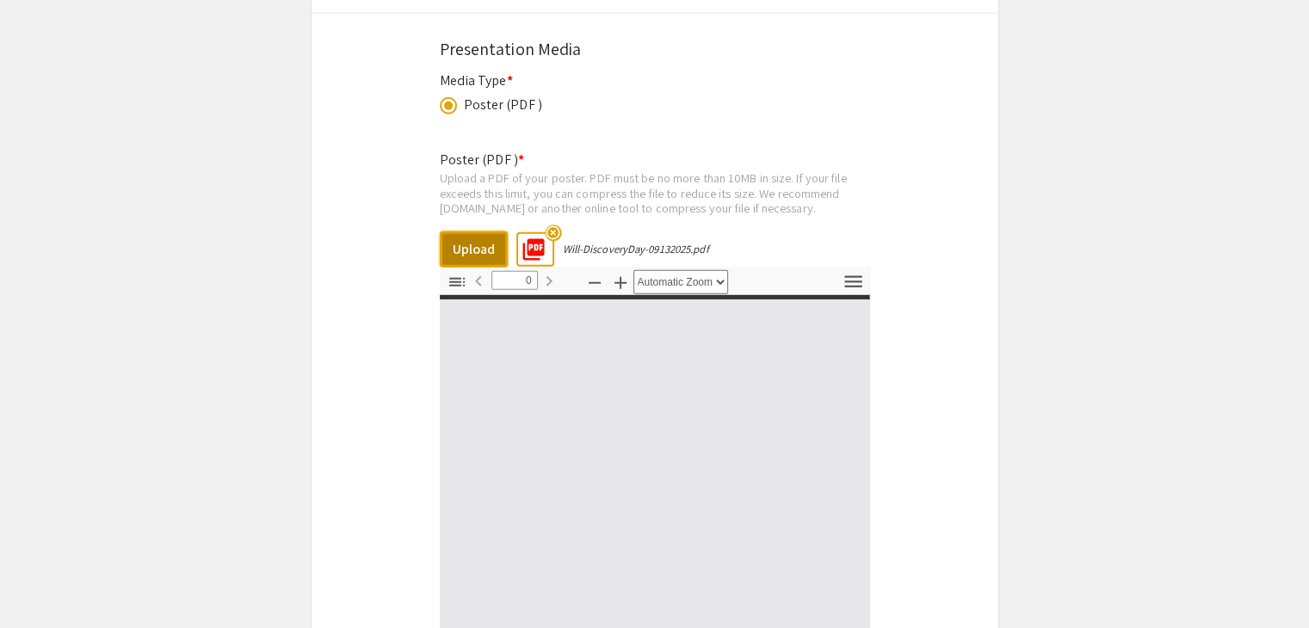
select select "custom"
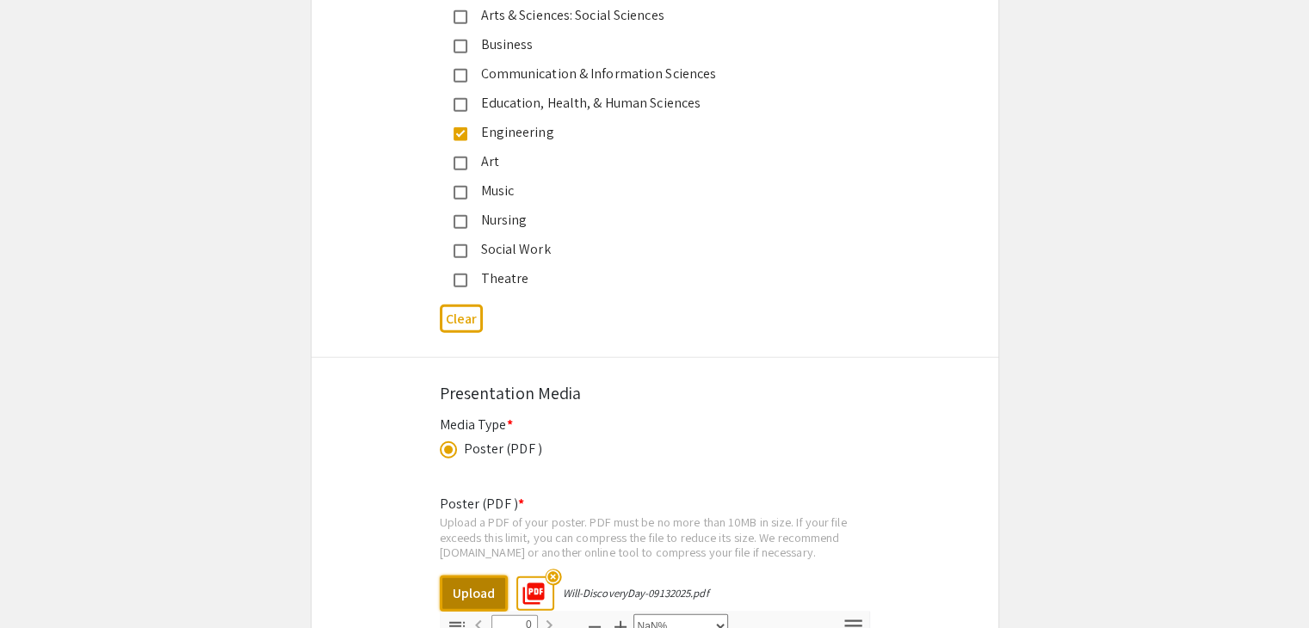
type input "1"
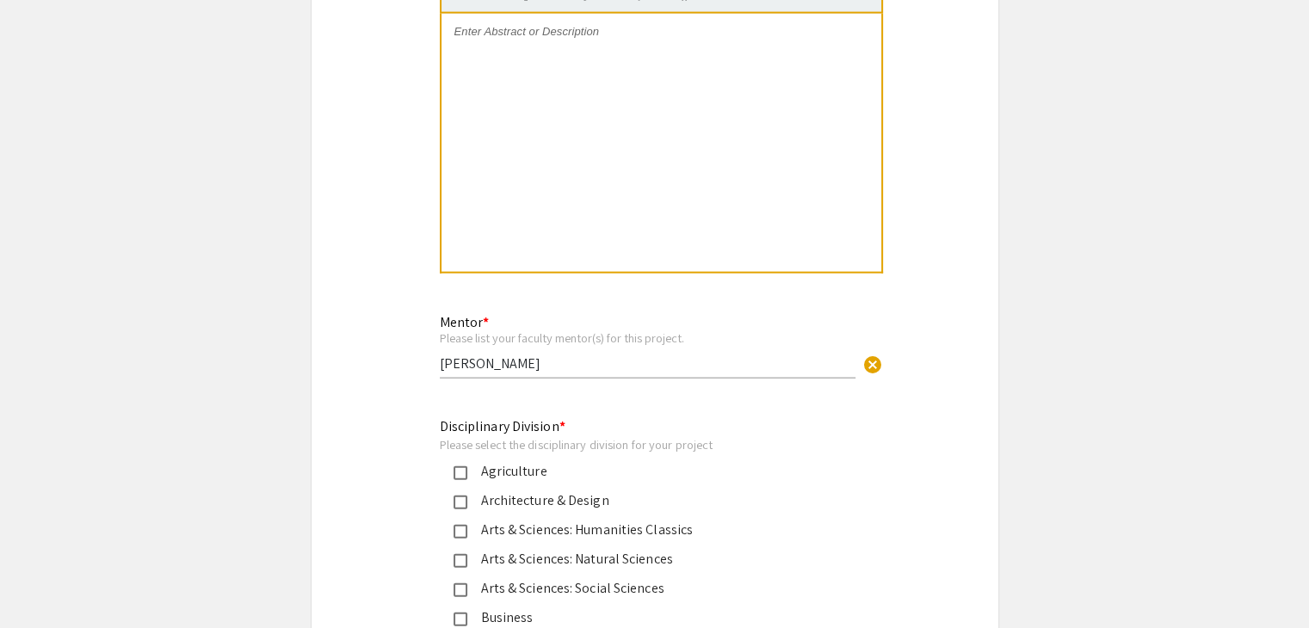
select select "auto"
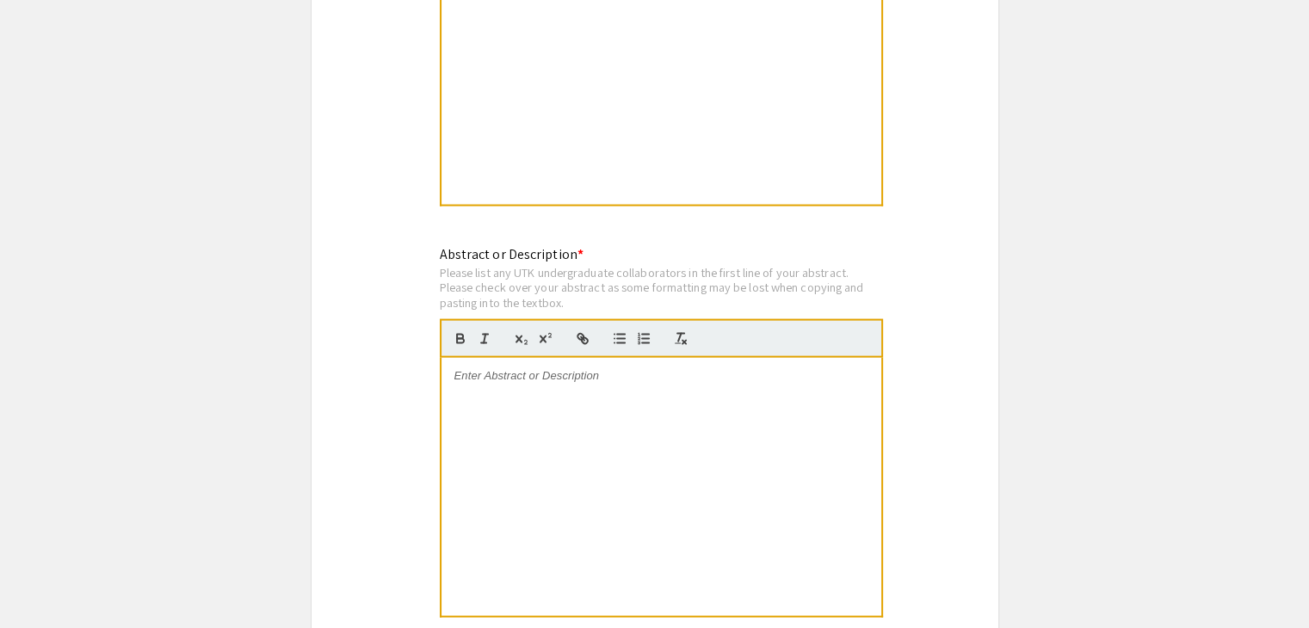
click at [539, 379] on div at bounding box center [661, 487] width 440 height 258
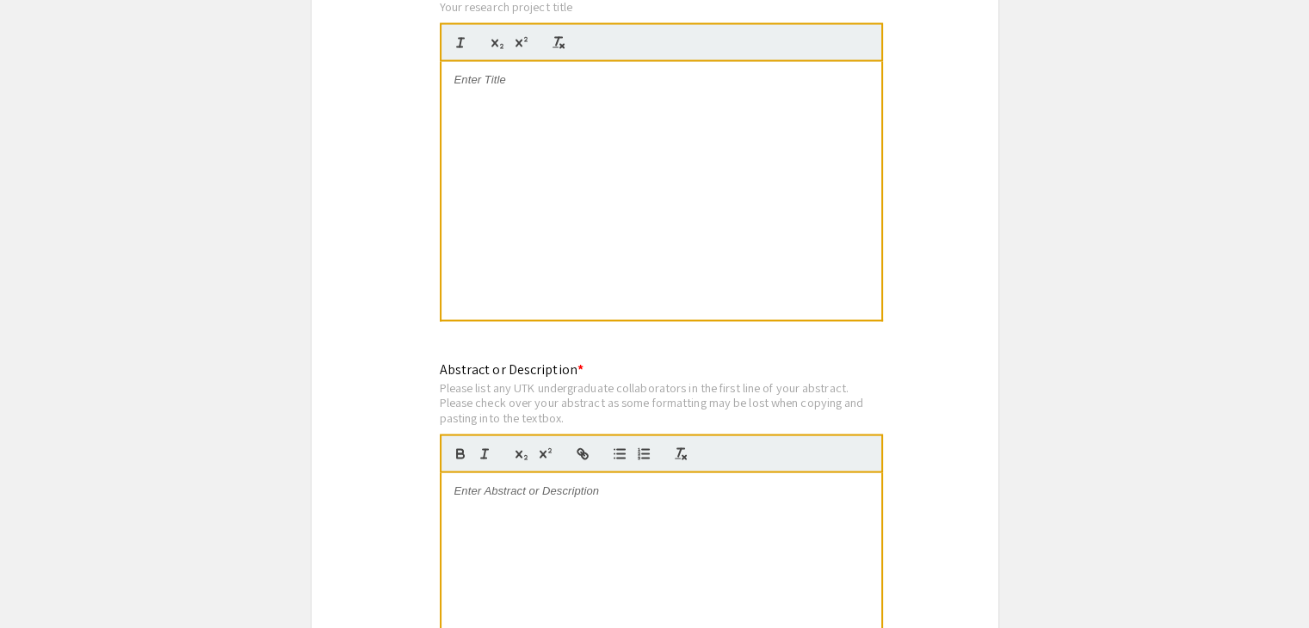
scroll to position [3365, 0]
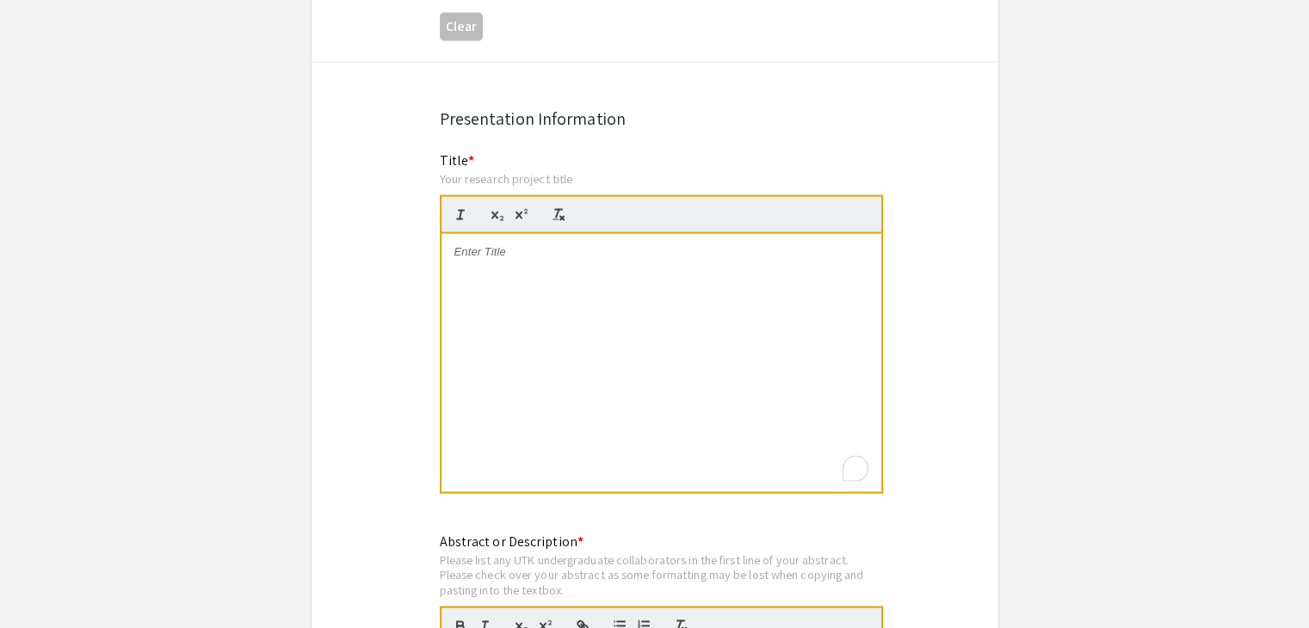
click at [463, 244] on p "To enrich screen reader interactions, please activate Accessibility in Grammarl…" at bounding box center [661, 251] width 414 height 15
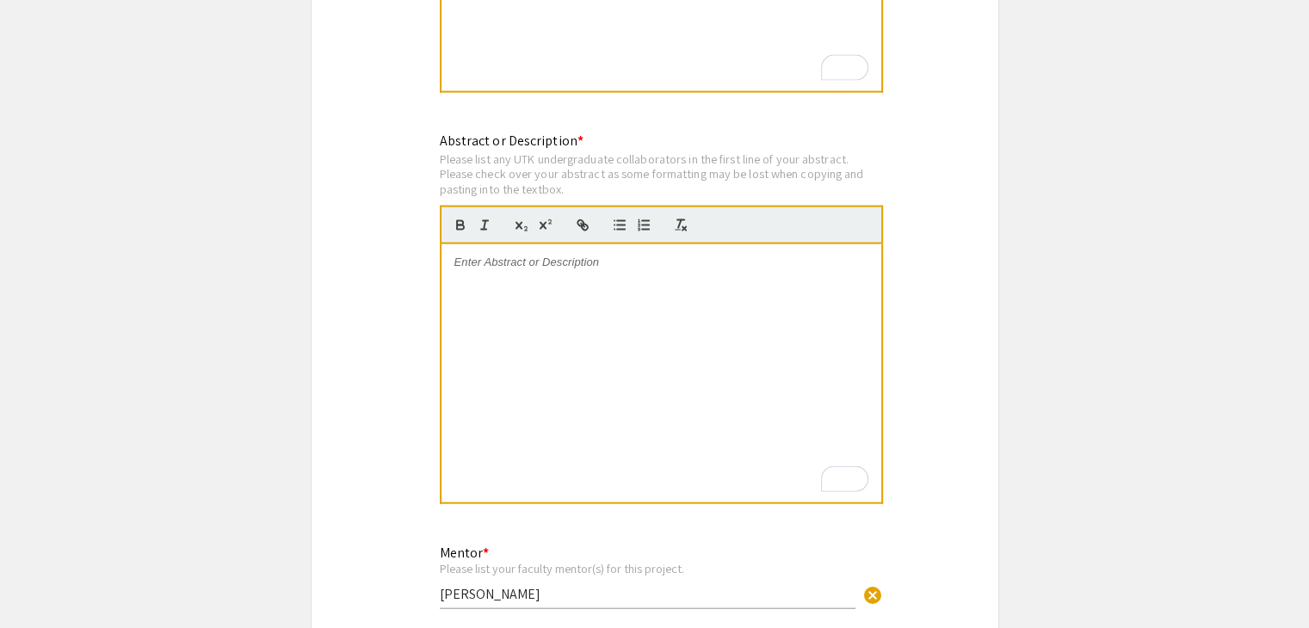
click at [516, 272] on div "To enrich screen reader interactions, please activate Accessibility in Grammarl…" at bounding box center [661, 373] width 440 height 258
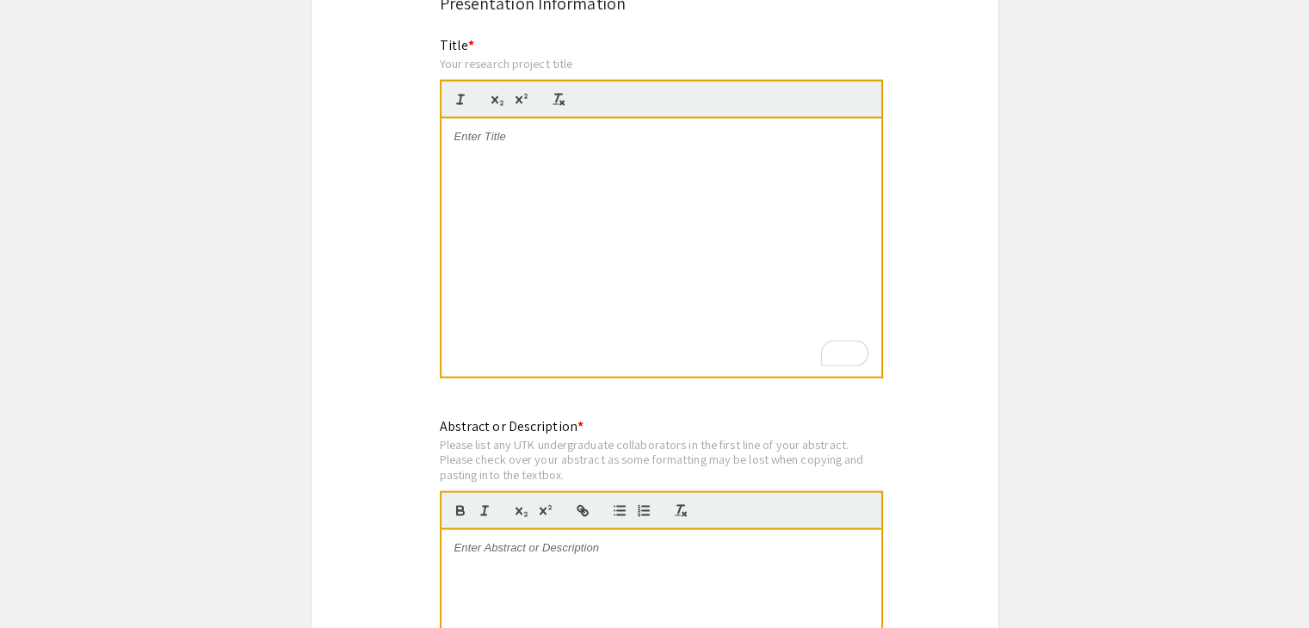
click at [547, 183] on div "To enrich screen reader interactions, please activate Accessibility in Grammarl…" at bounding box center [661, 248] width 440 height 258
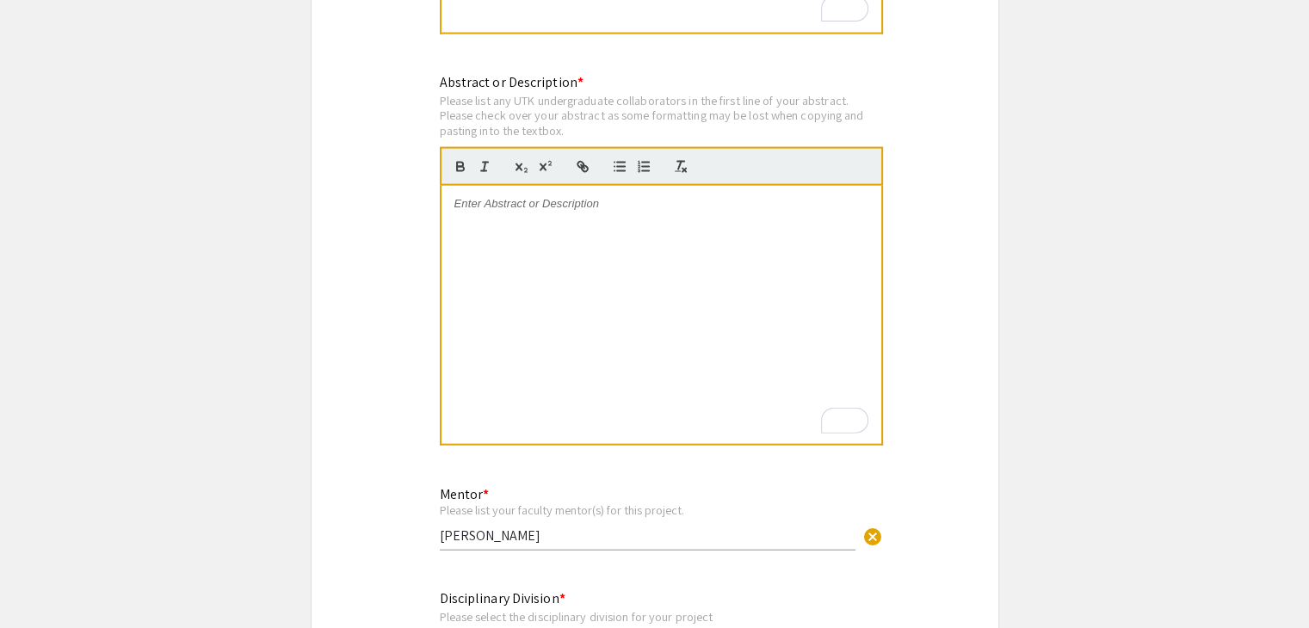
drag, startPoint x: 582, startPoint y: 232, endPoint x: 571, endPoint y: 225, distance: 12.0
click at [582, 232] on div "To enrich screen reader interactions, please activate Accessibility in Grammarl…" at bounding box center [661, 315] width 440 height 258
click at [480, 208] on div "To enrich screen reader interactions, please activate Accessibility in Grammarl…" at bounding box center [661, 315] width 440 height 258
paste div
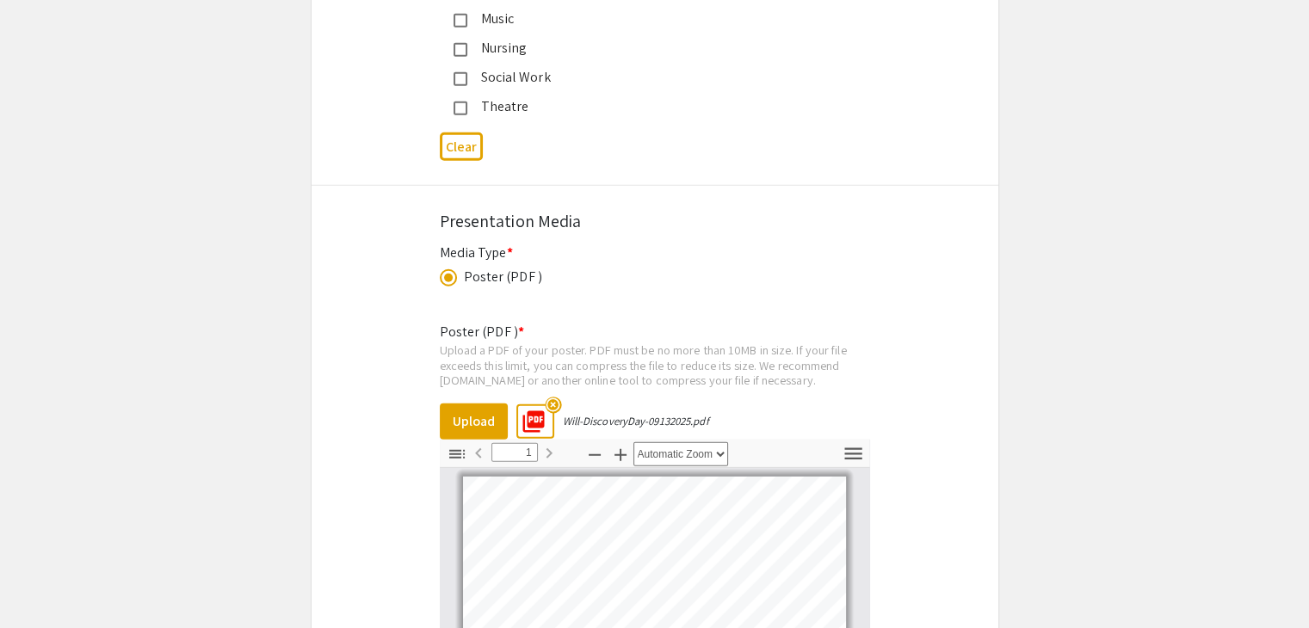
scroll to position [5193, 0]
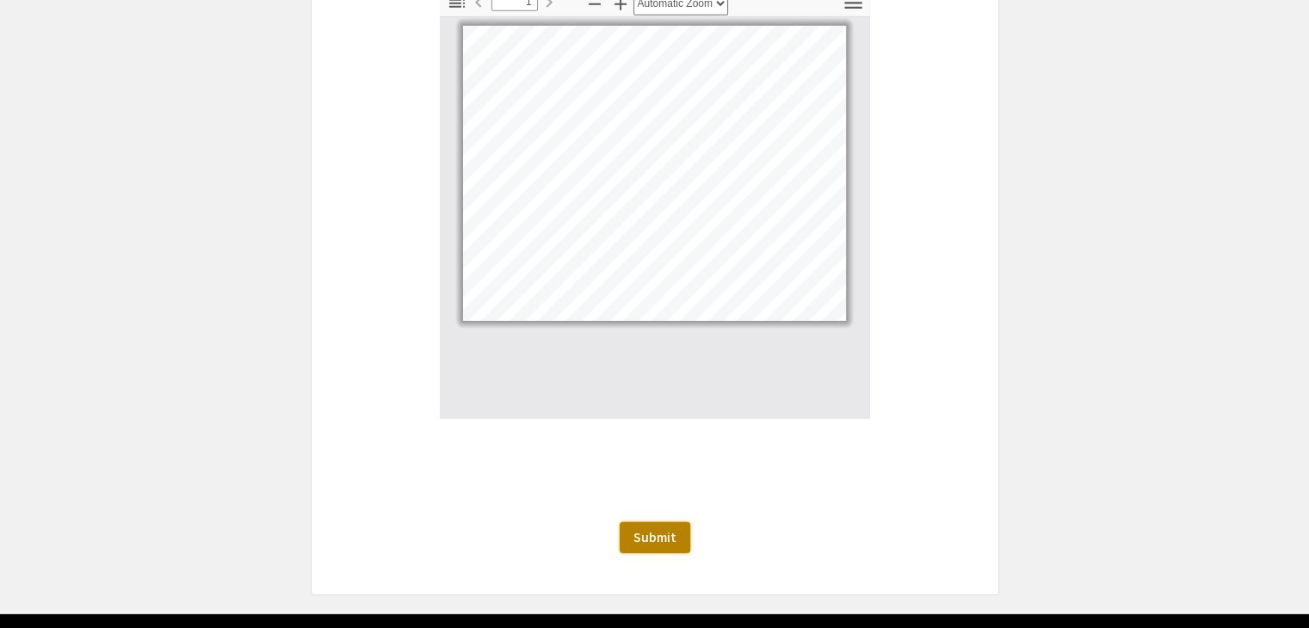
click at [668, 528] on span "Submit" at bounding box center [654, 537] width 43 height 18
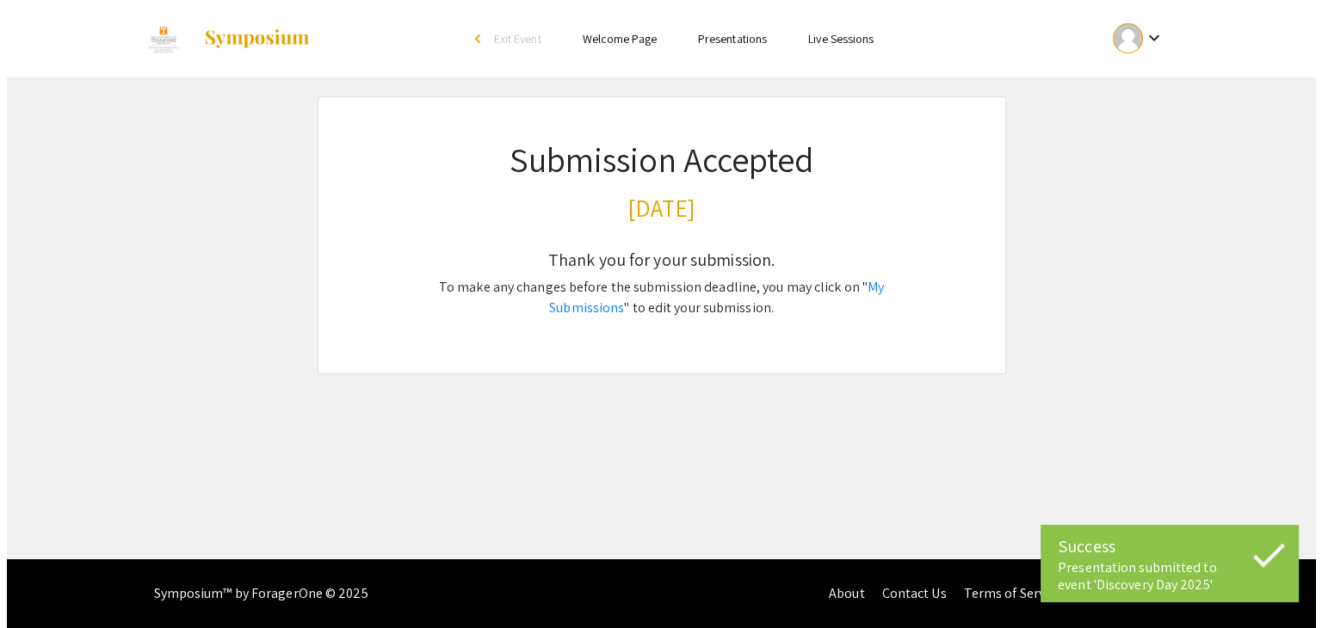
scroll to position [0, 0]
